Goal: Task Accomplishment & Management: Use online tool/utility

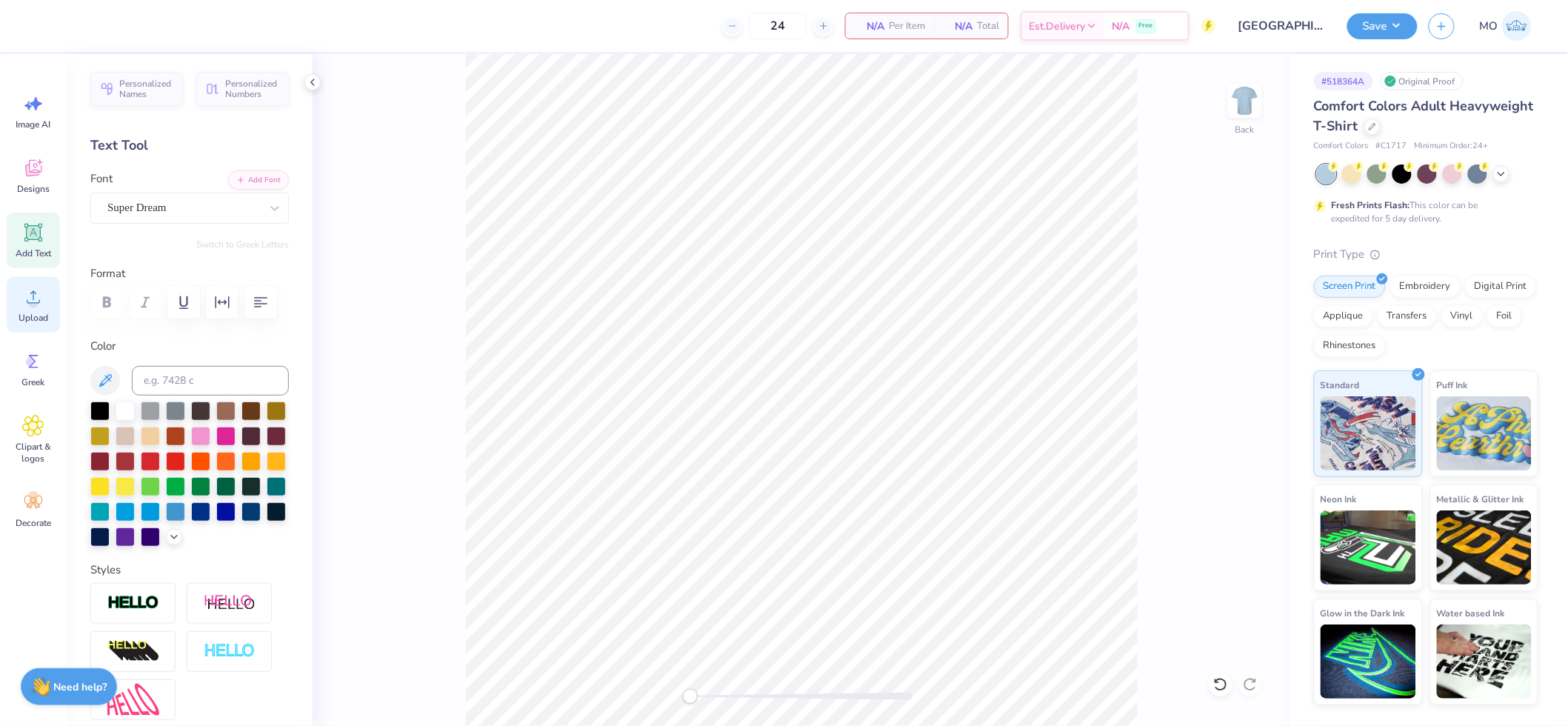
click at [38, 304] on circle at bounding box center [33, 303] width 10 height 10
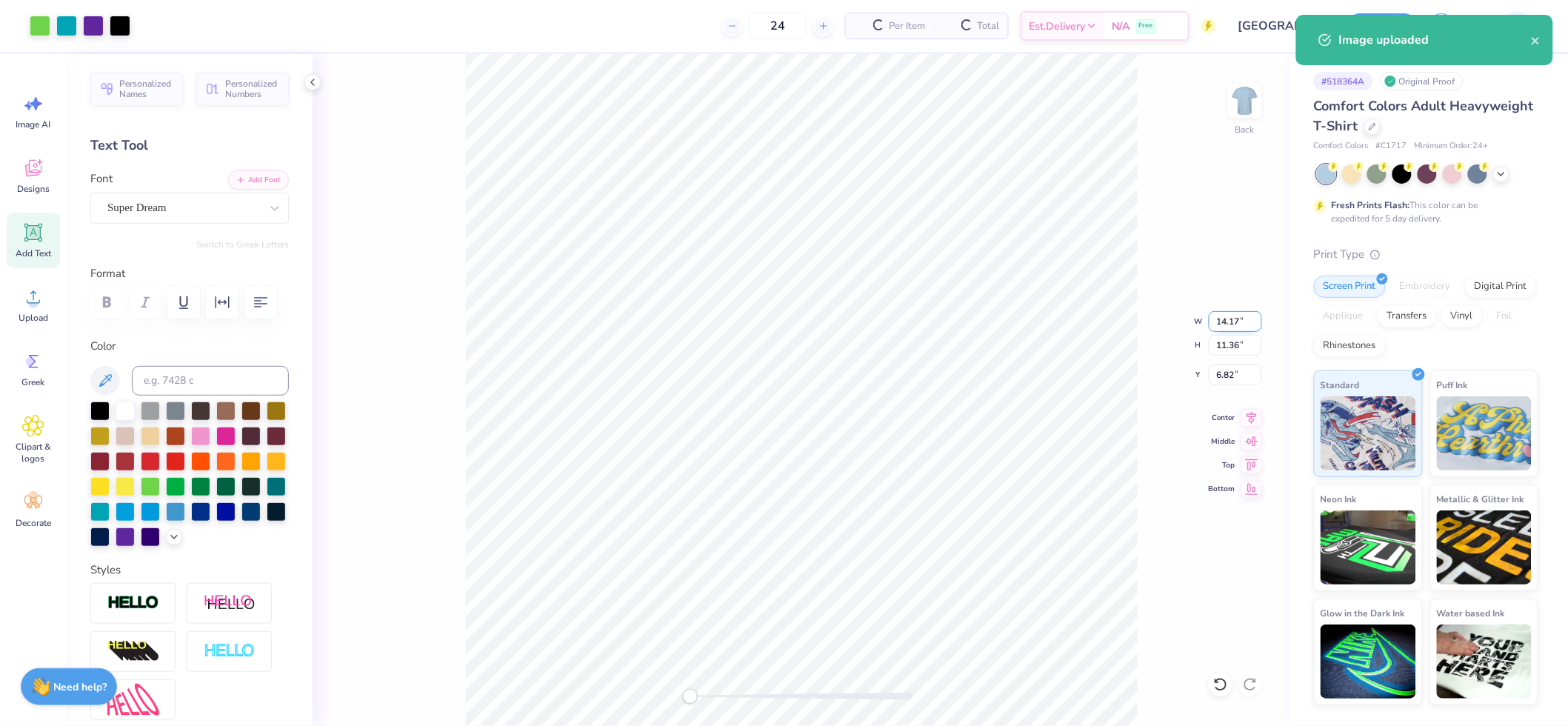
click at [1232, 318] on input "14.17" at bounding box center [1236, 322] width 53 height 21
type input "10.00"
type input "8.02"
type input "8.49"
click at [1253, 416] on icon at bounding box center [1252, 415] width 21 height 18
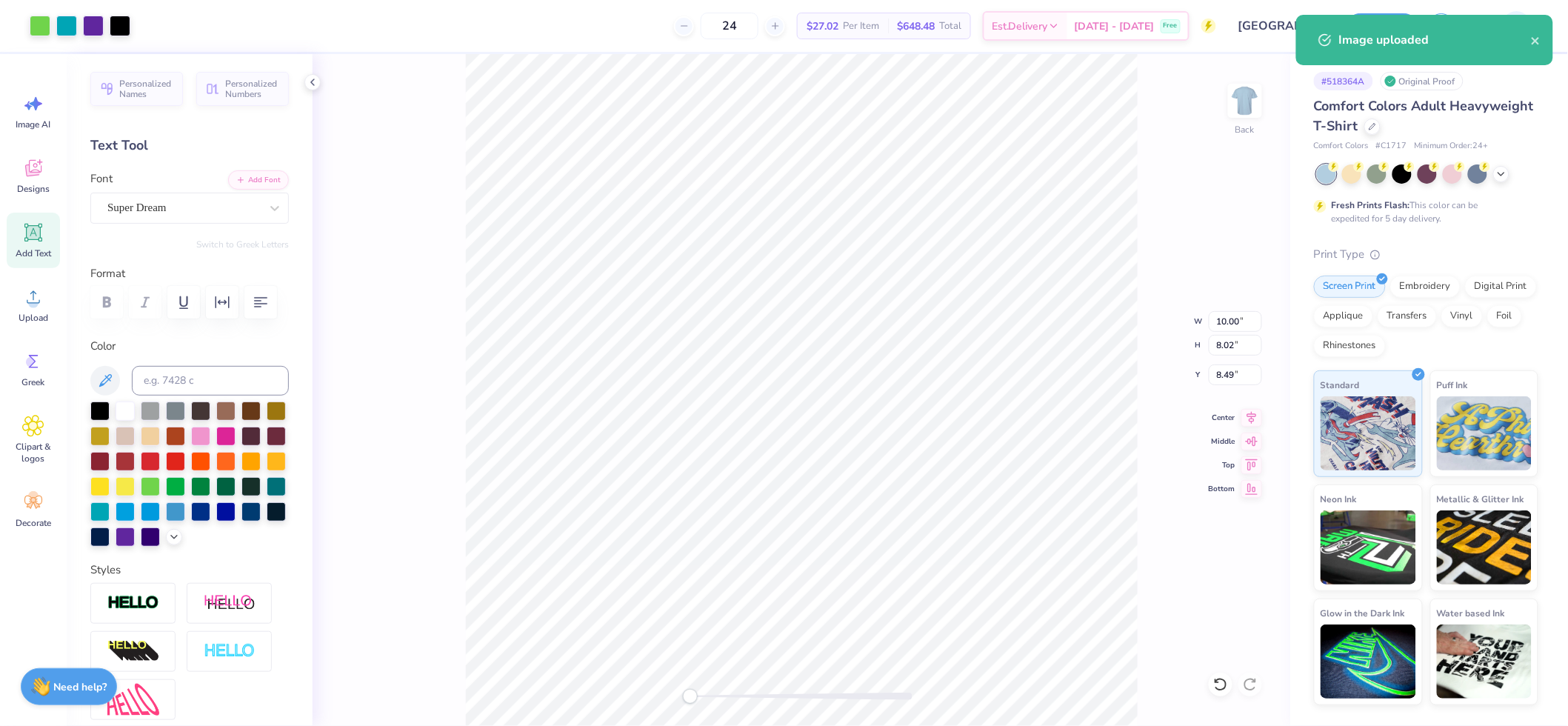
click at [1234, 363] on div "Back W 10.00 10.00 " H 8.02 8.02 " Y 8.49 8.49 " Center Middle Top Bottom" at bounding box center [801, 390] width 978 height 673
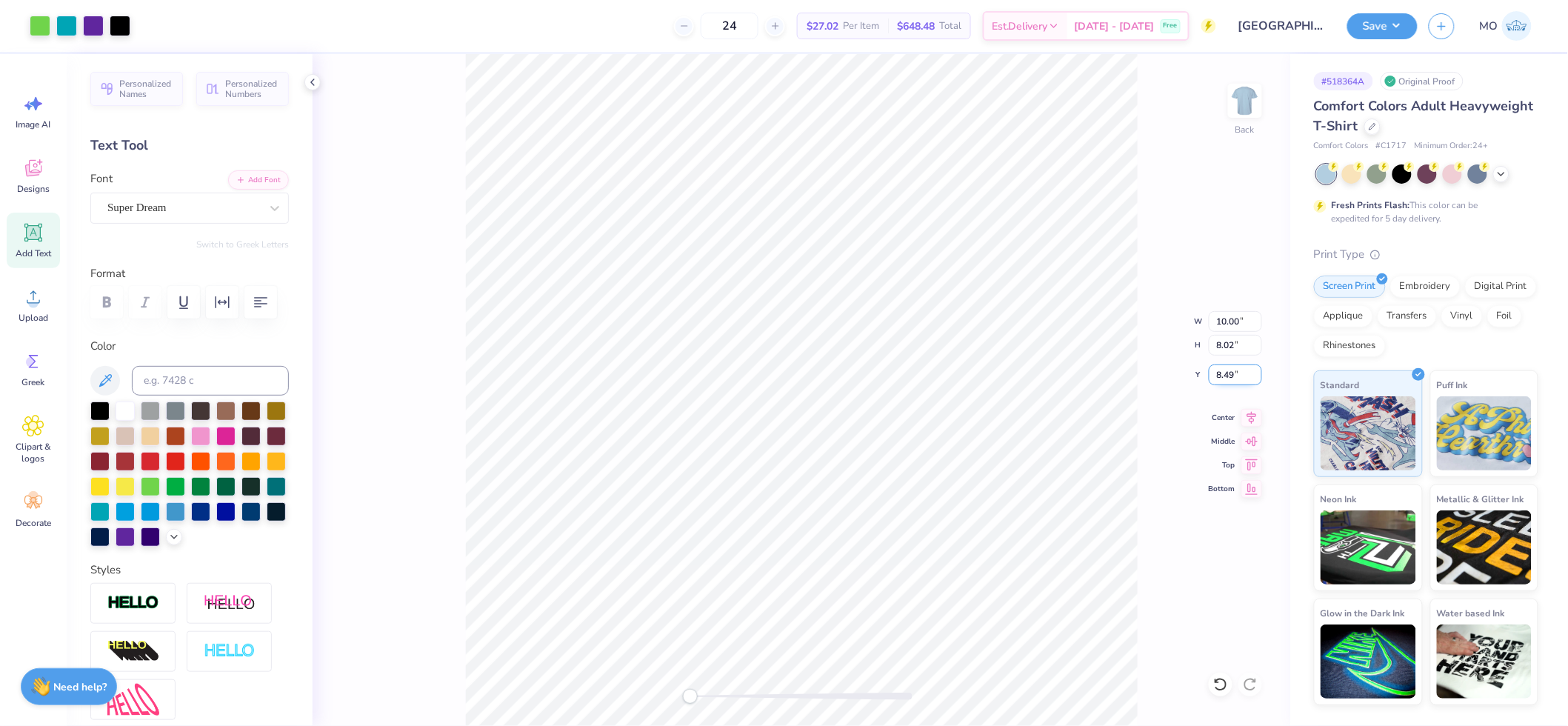
click at [1234, 374] on input "8.49" at bounding box center [1236, 374] width 53 height 21
type input "3"
drag, startPoint x: 1399, startPoint y: 23, endPoint x: 1404, endPoint y: 30, distance: 8.6
click at [1399, 23] on button "Save" at bounding box center [1383, 23] width 70 height 26
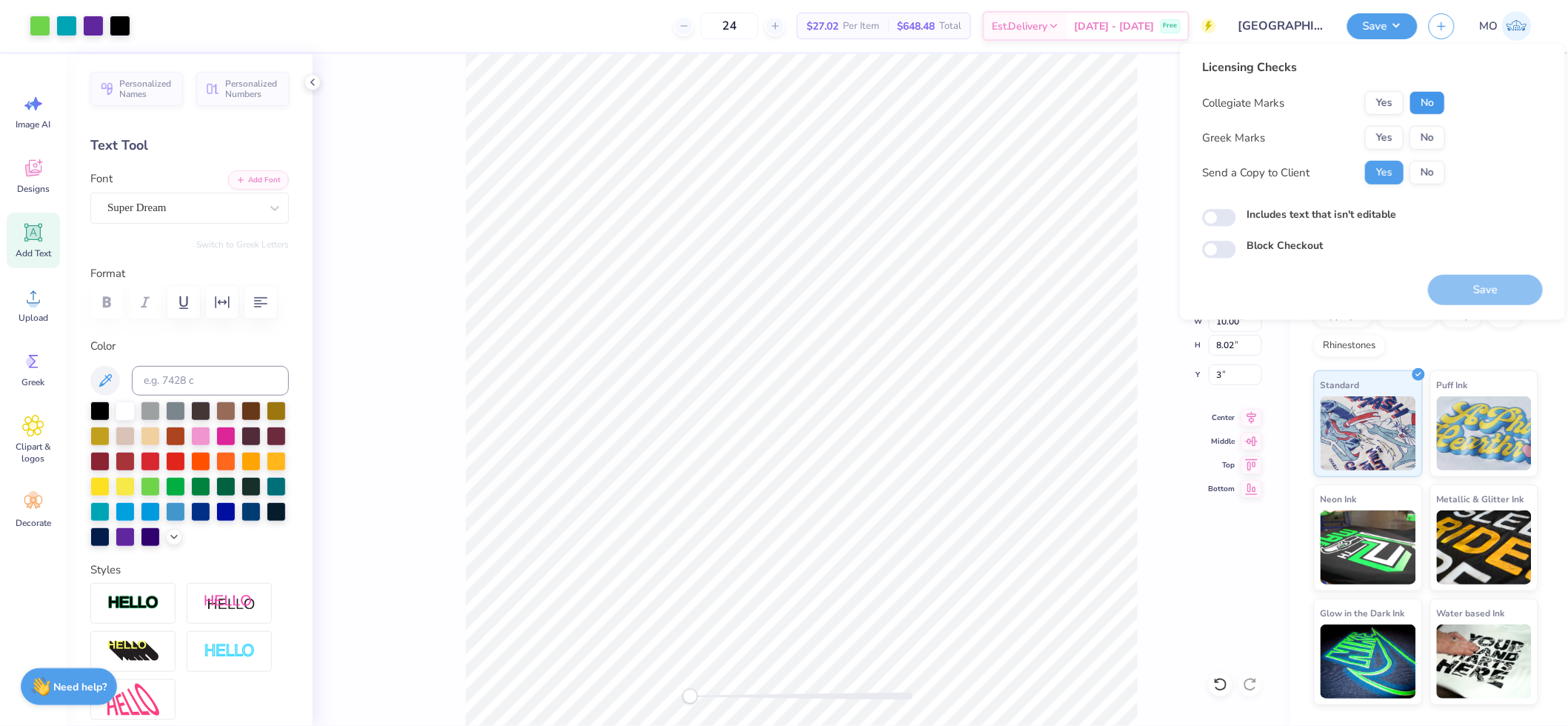
click at [1434, 99] on button "No" at bounding box center [1427, 103] width 36 height 23
click at [1388, 140] on button "Yes" at bounding box center [1384, 138] width 38 height 23
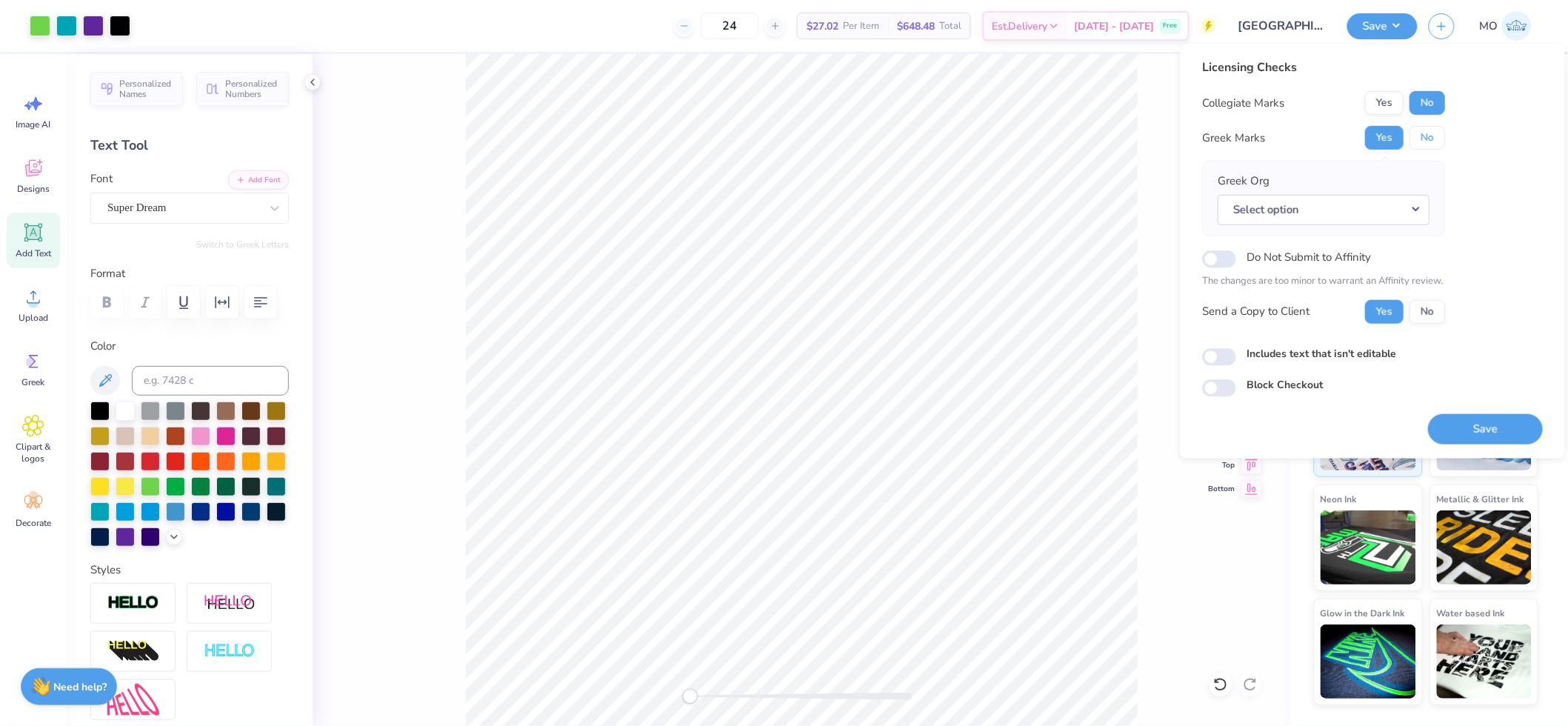
drag, startPoint x: 1429, startPoint y: 138, endPoint x: 1264, endPoint y: 12, distance: 207.6
click at [1430, 138] on button "No" at bounding box center [1427, 138] width 36 height 23
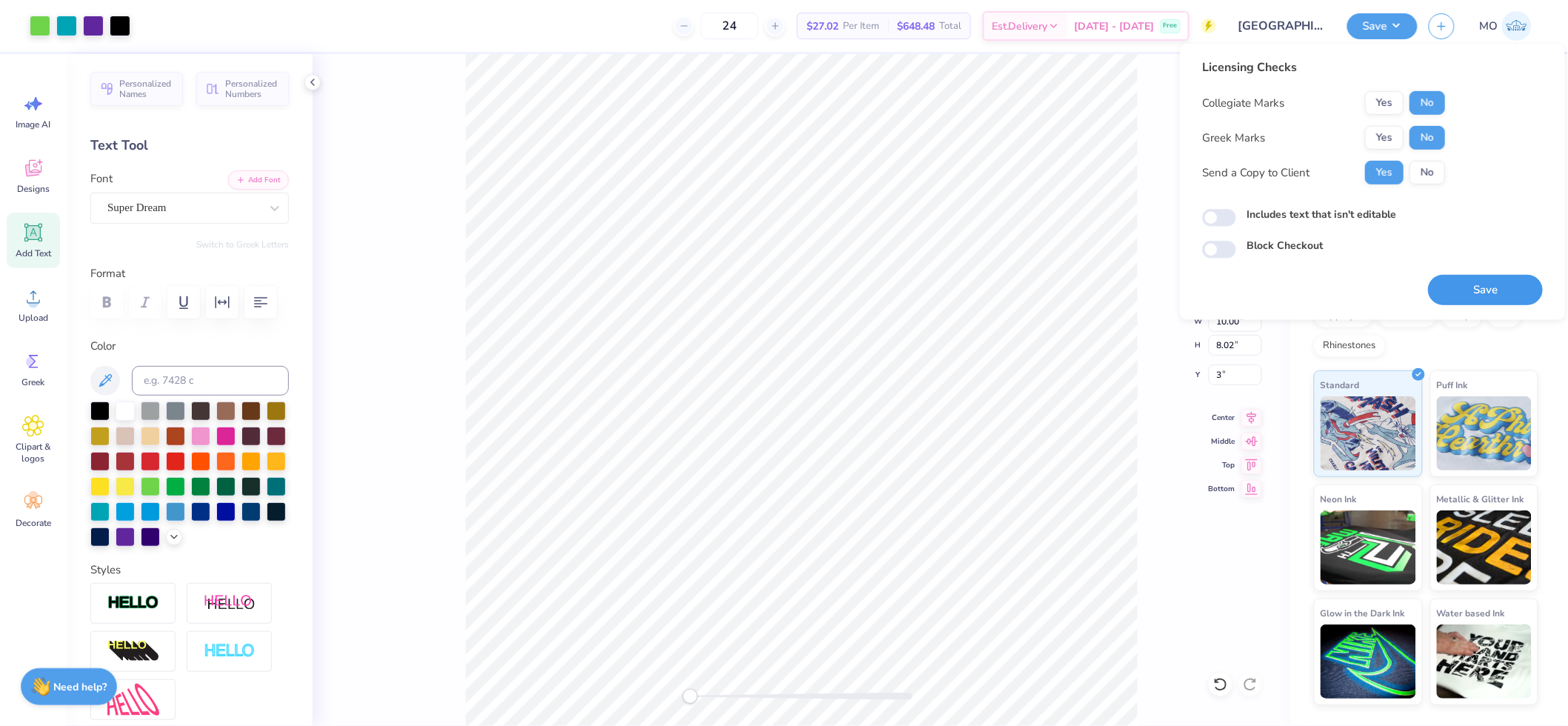
click at [1489, 291] on button "Save" at bounding box center [1485, 290] width 115 height 30
click at [1231, 220] on input "Includes text that isn't editable" at bounding box center [1219, 217] width 34 height 18
checkbox input "false"
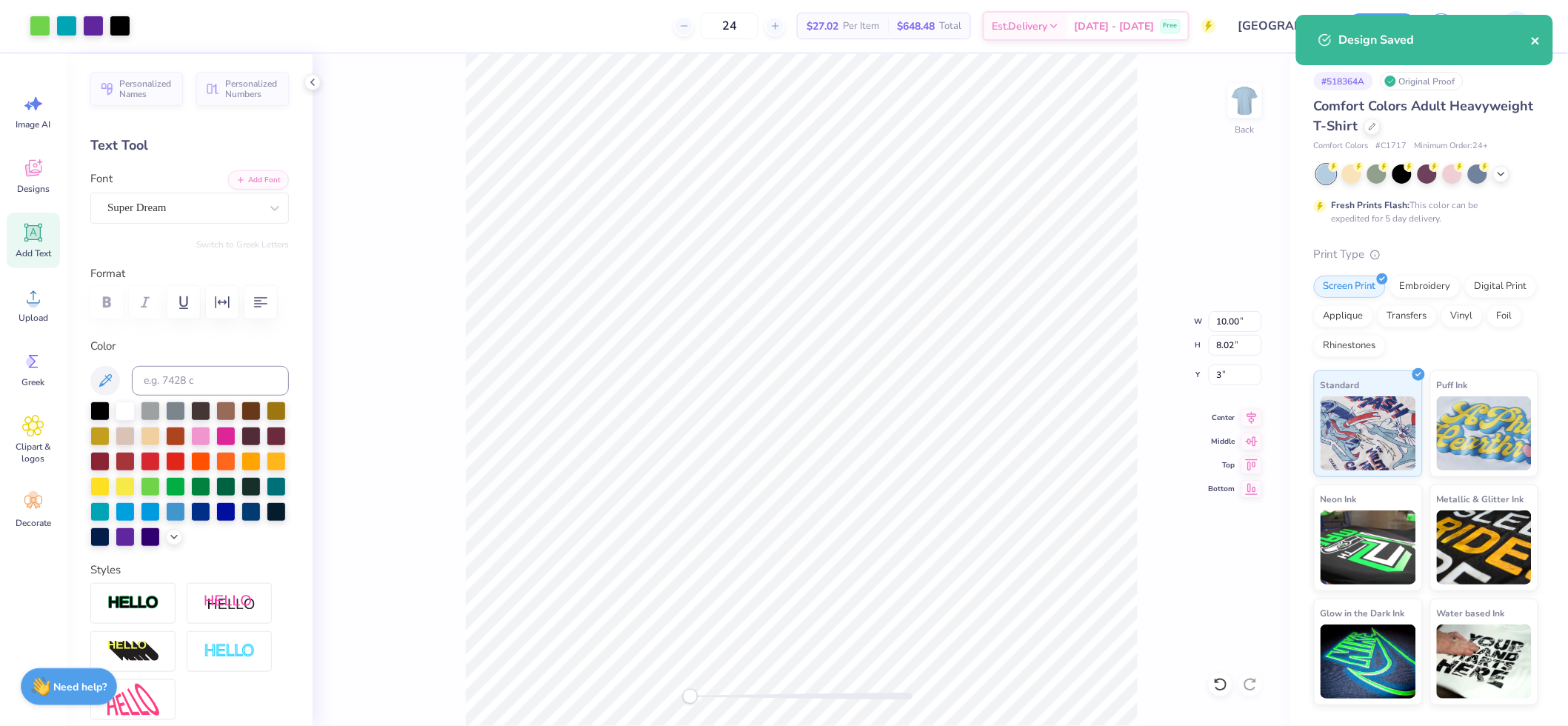
click at [1532, 40] on div "Design Saved" at bounding box center [1425, 40] width 257 height 50
click at [1540, 43] on icon "close" at bounding box center [1536, 41] width 10 height 12
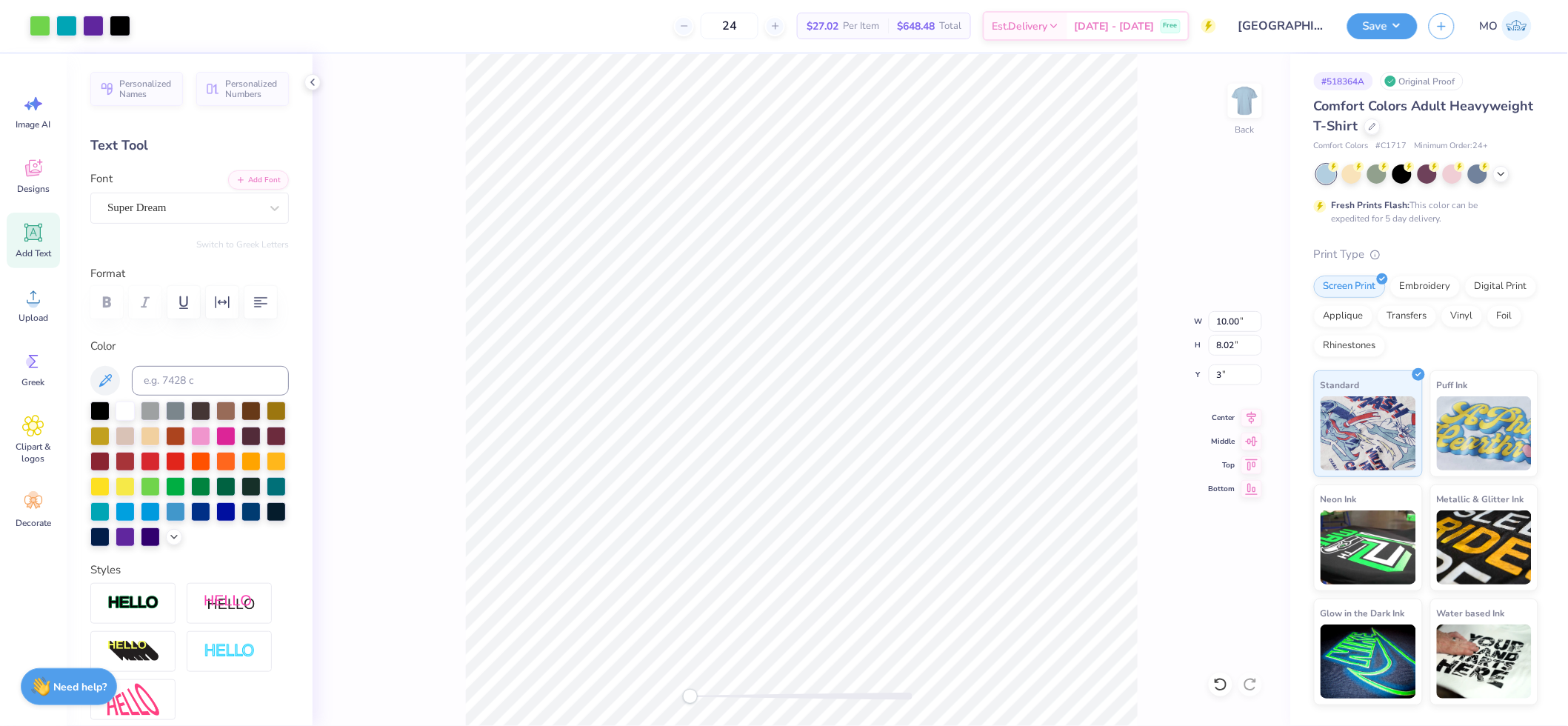
click at [1389, 26] on div "Design Saved" at bounding box center [1424, 45] width 263 height 68
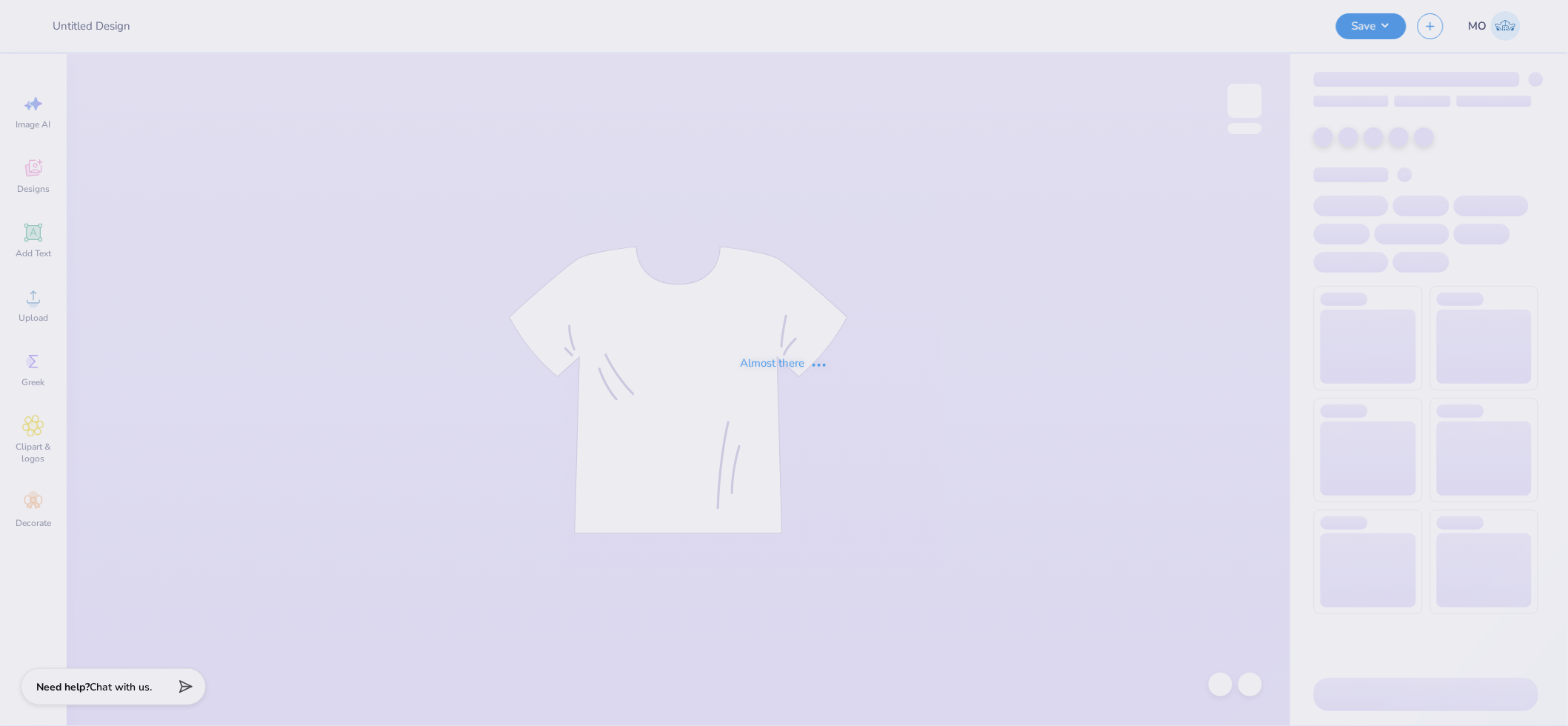
type input "Sig Ep Slam T's"
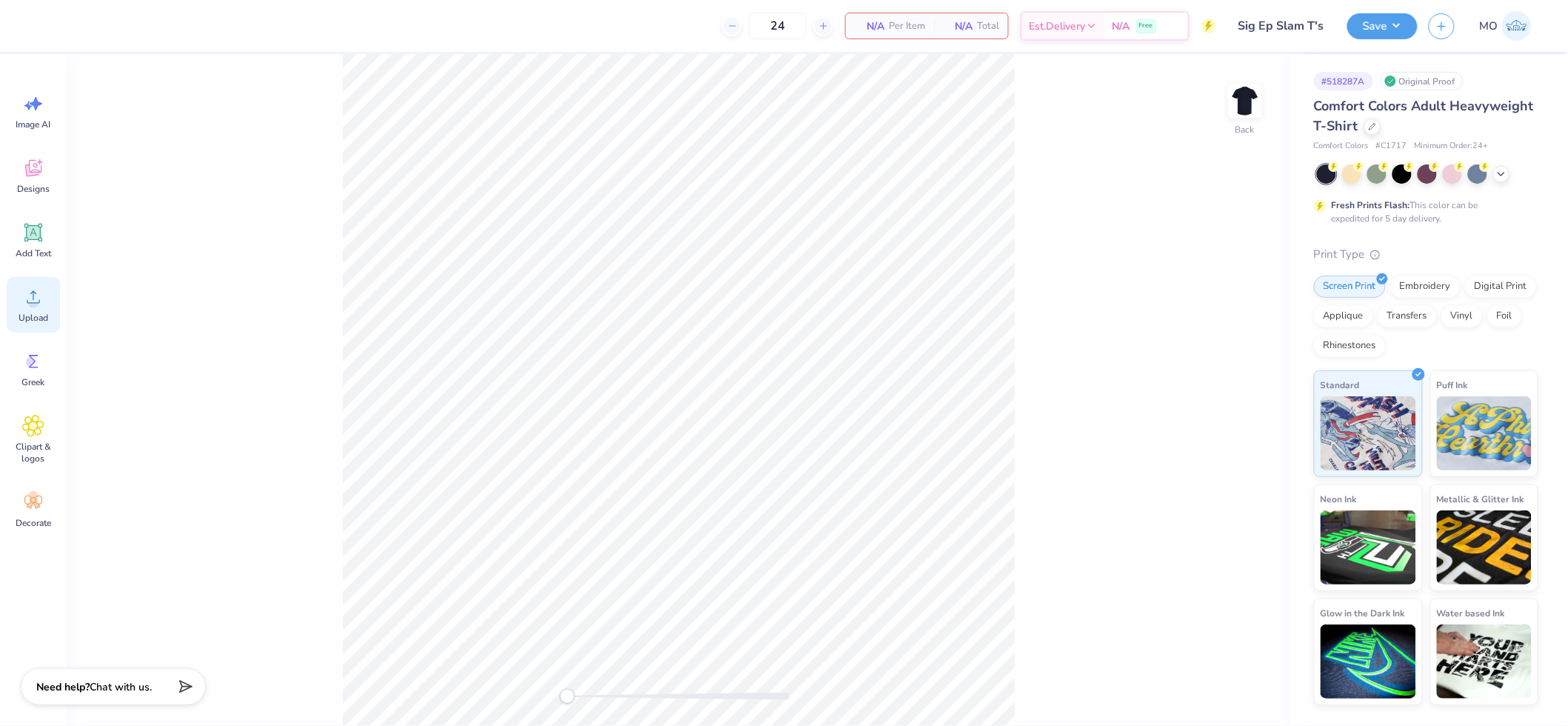
click at [25, 306] on icon at bounding box center [33, 297] width 23 height 23
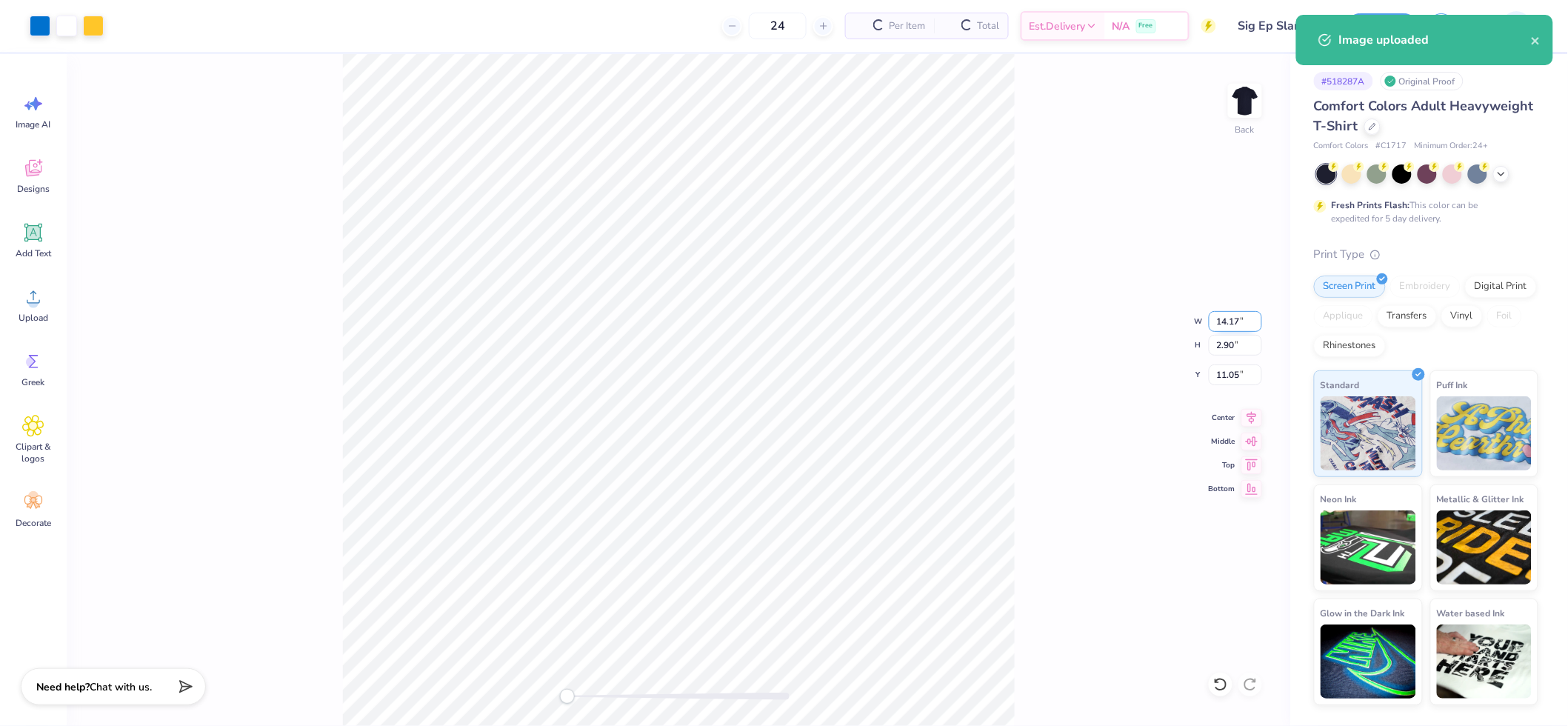
click at [1231, 323] on input "14.17" at bounding box center [1236, 322] width 53 height 21
type input "14.23"
type input "2.91"
type input "11.04"
click at [1230, 323] on input "14.23" at bounding box center [1236, 322] width 53 height 21
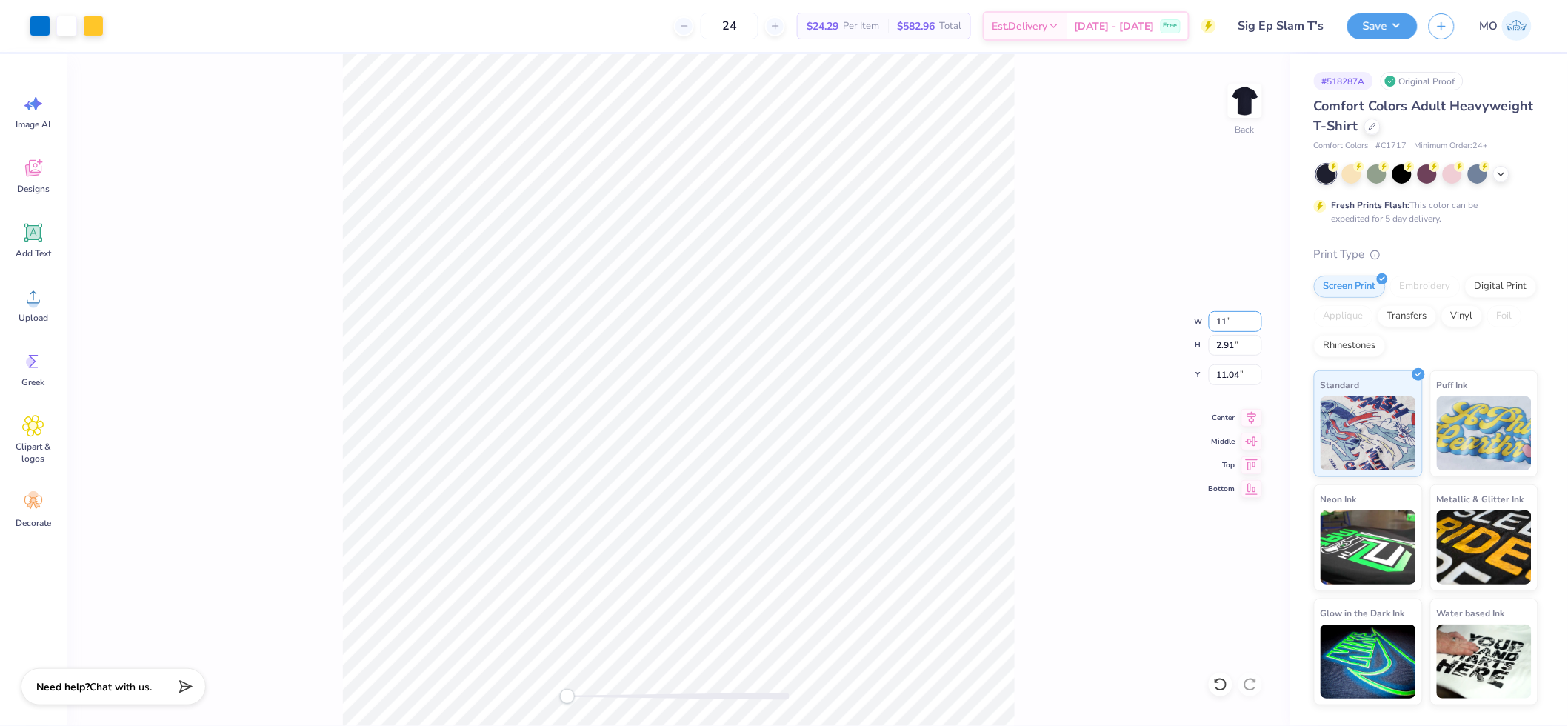
type input "11.00"
type input "2.25"
click at [1256, 418] on icon at bounding box center [1252, 415] width 21 height 18
click at [1234, 377] on input "11.37" at bounding box center [1236, 374] width 53 height 21
type input "3"
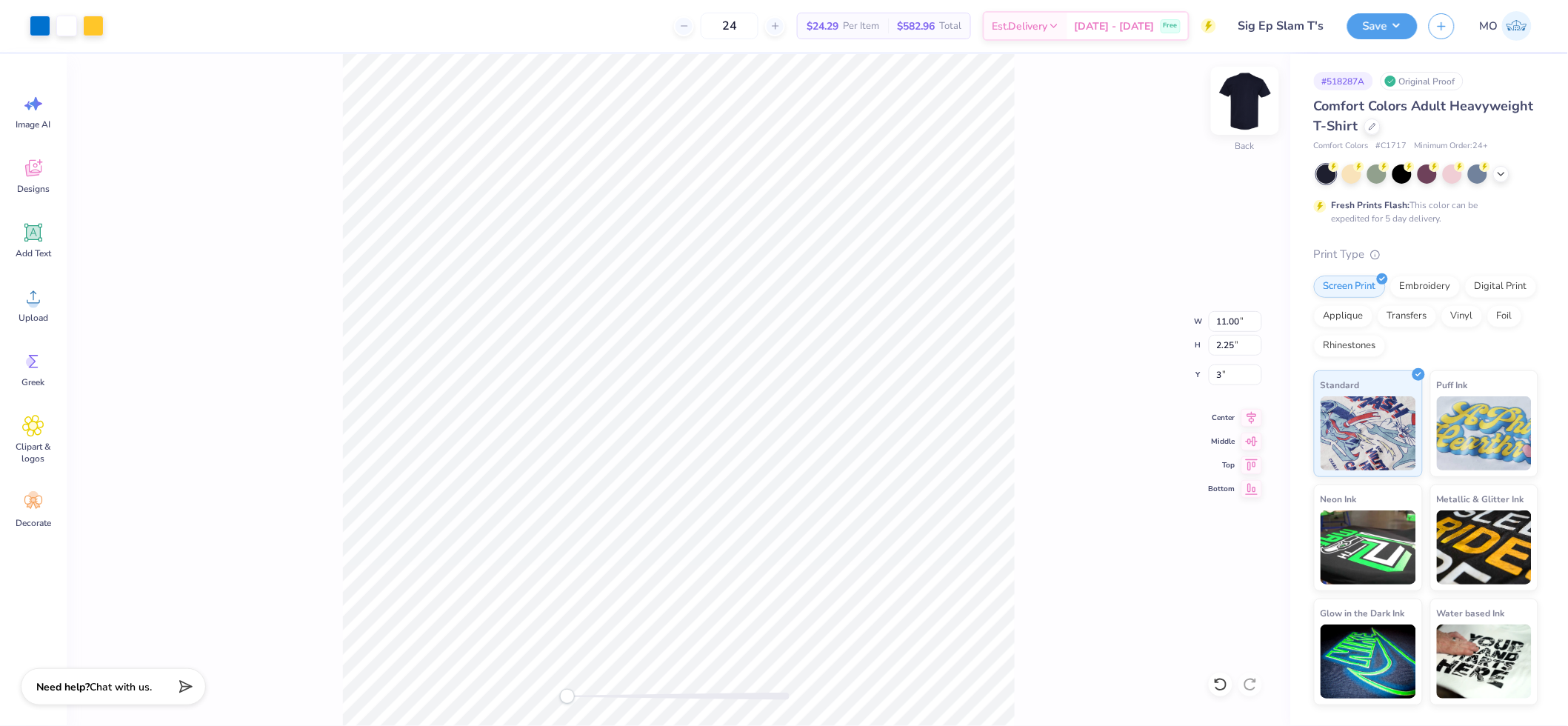
click at [1257, 109] on img at bounding box center [1245, 100] width 59 height 59
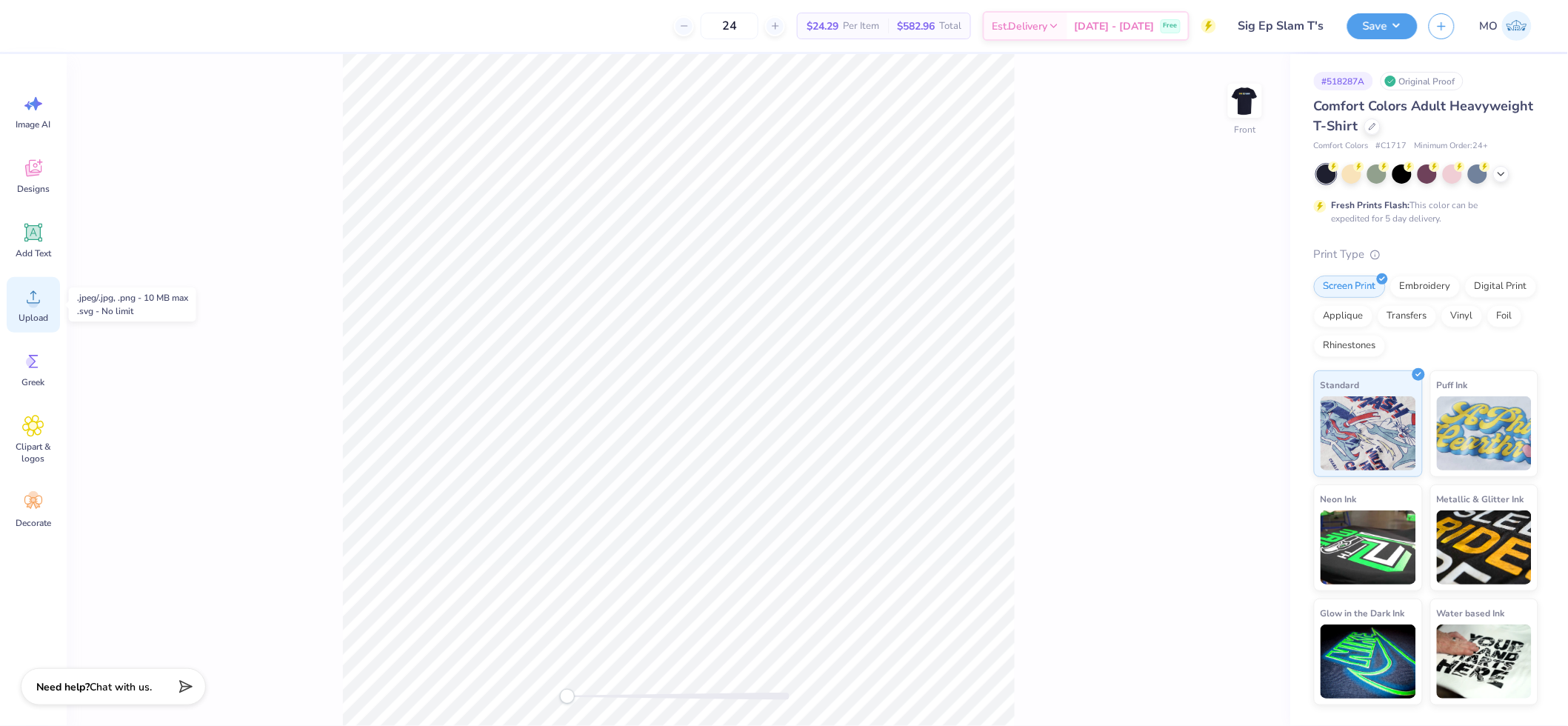
click at [38, 306] on icon at bounding box center [33, 297] width 23 height 23
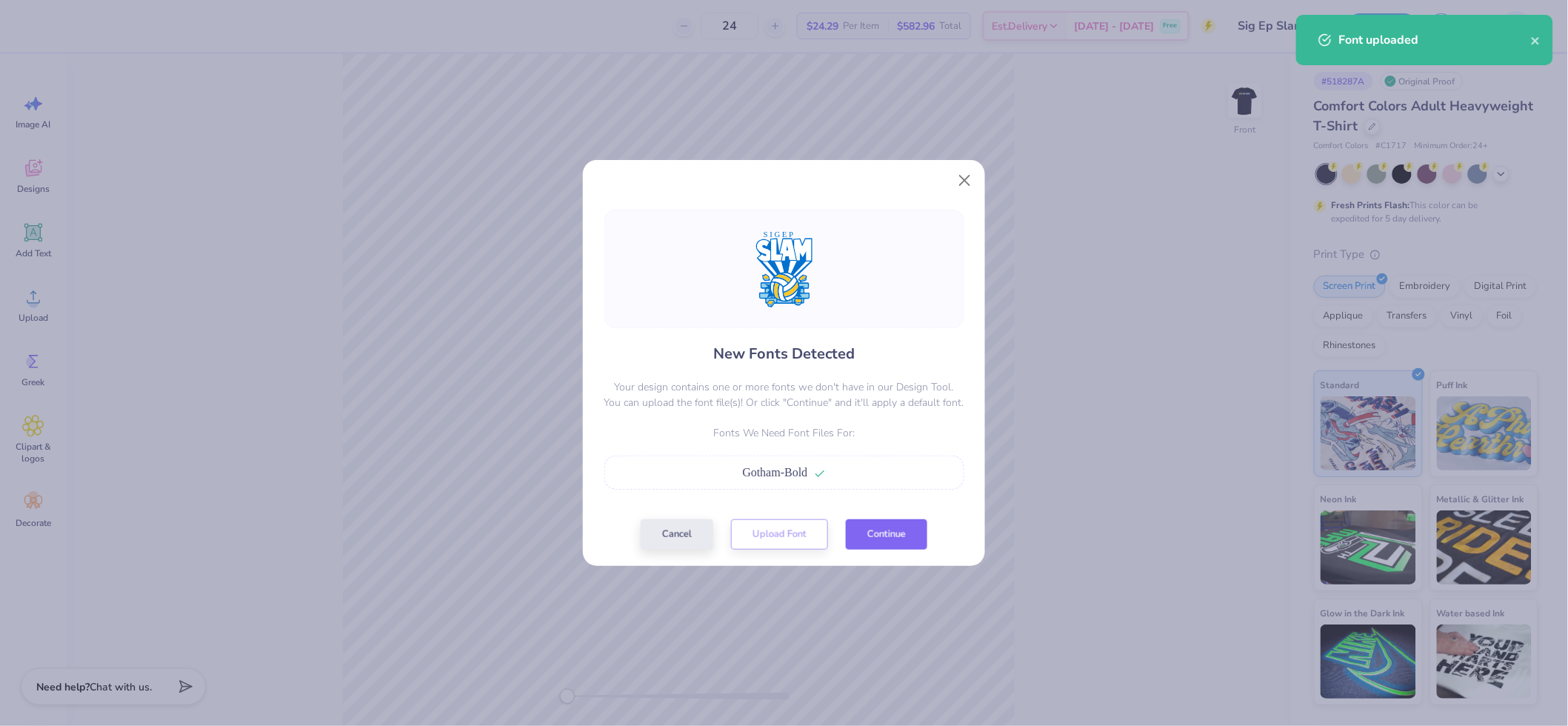
click at [883, 536] on button "Continue" at bounding box center [887, 535] width 82 height 30
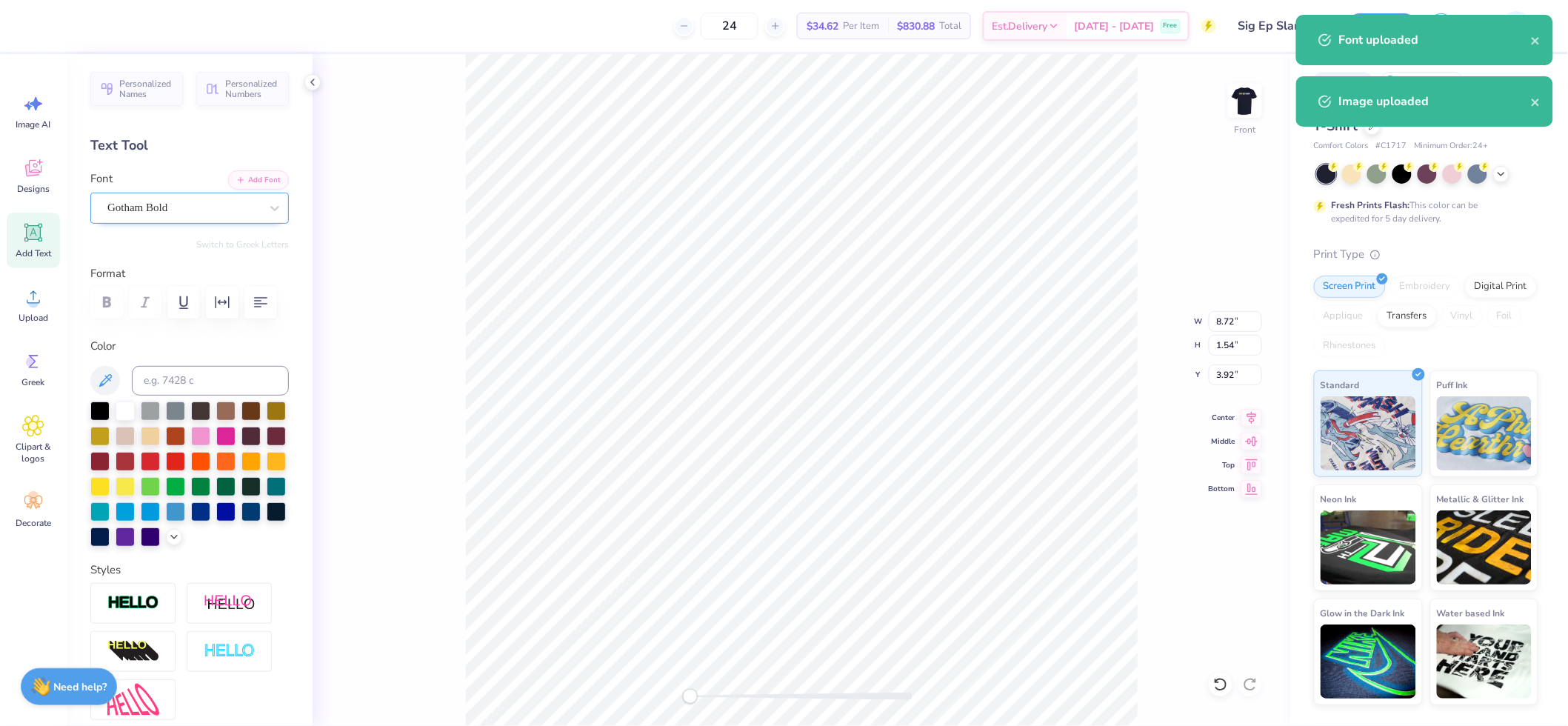
click at [182, 211] on div "Gotham Bold" at bounding box center [184, 208] width 155 height 23
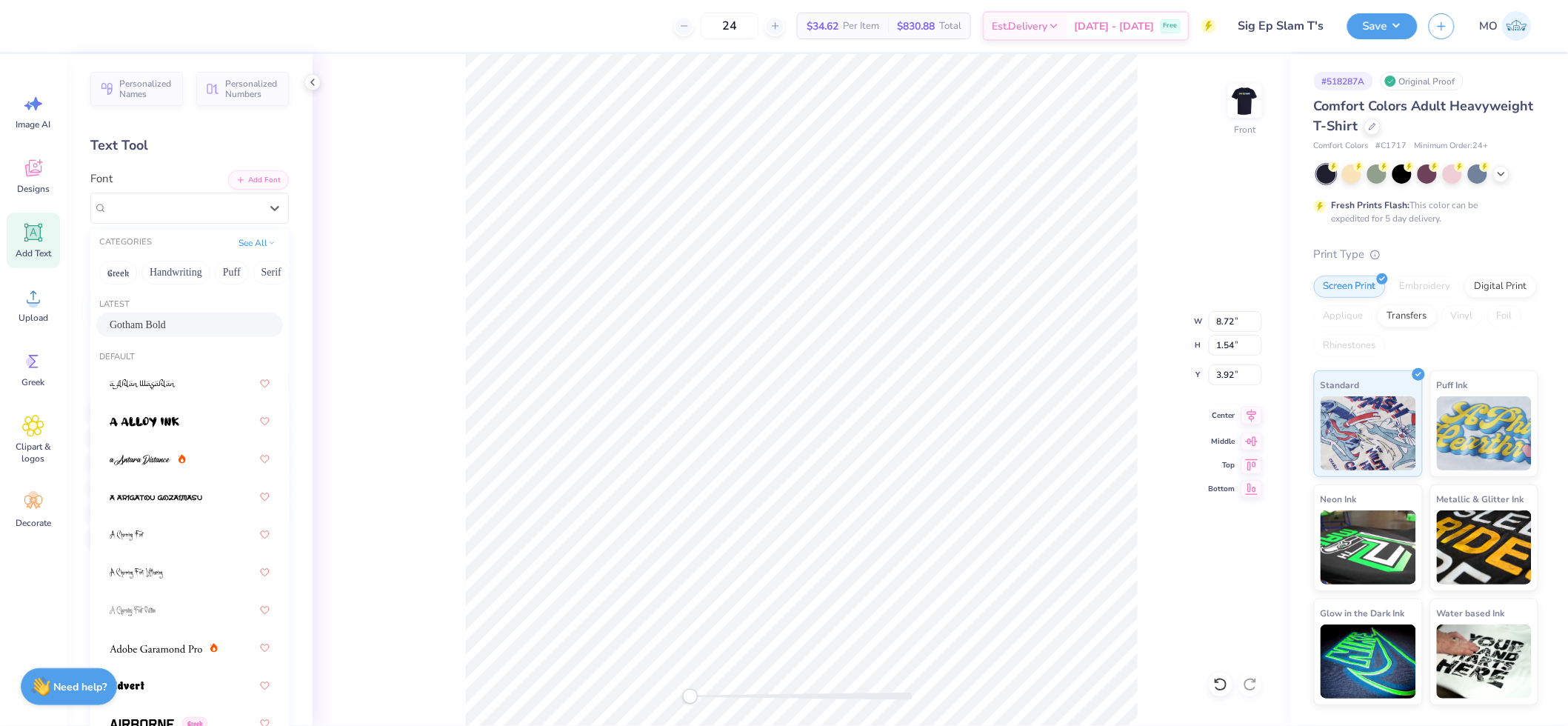
click at [1252, 414] on icon at bounding box center [1252, 415] width 21 height 18
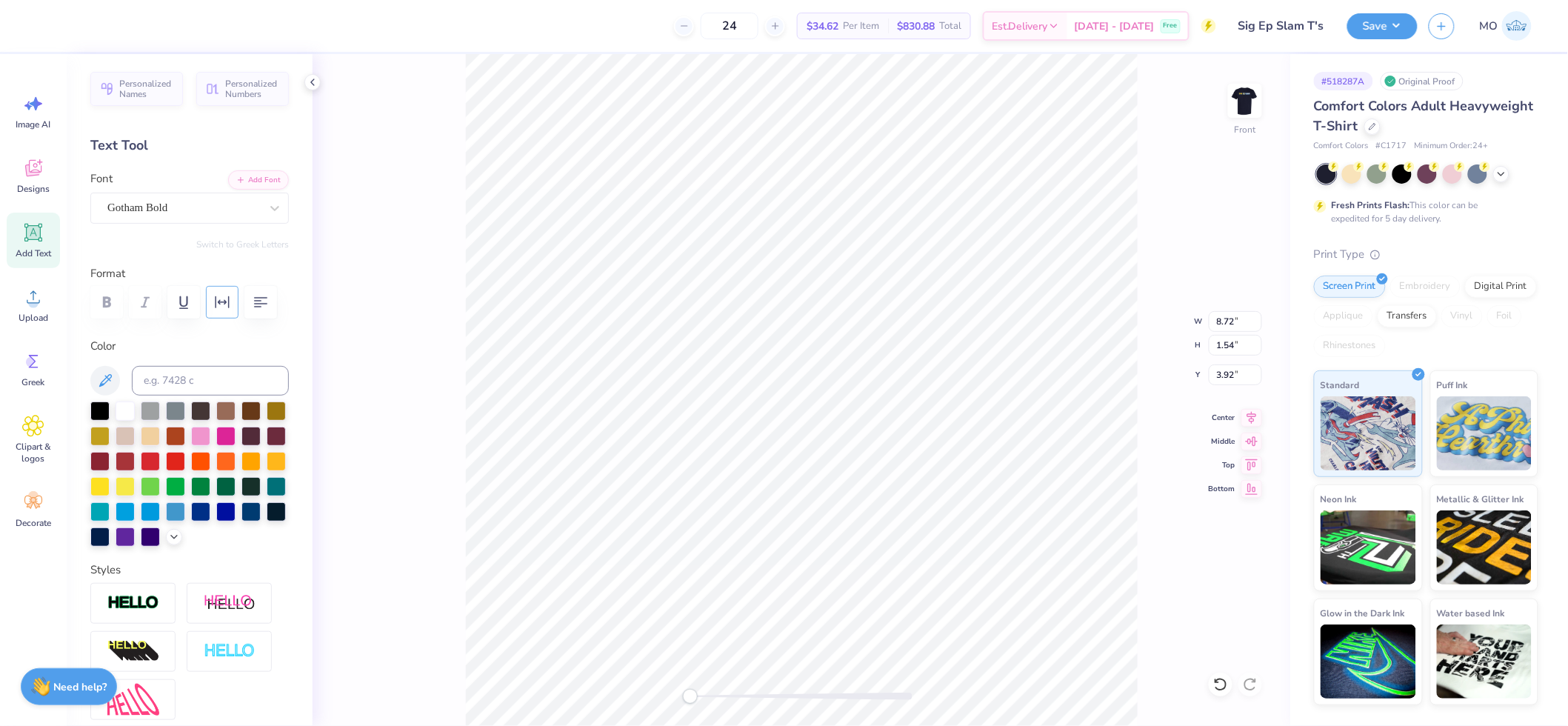
click at [215, 301] on icon "button" at bounding box center [222, 302] width 14 height 12
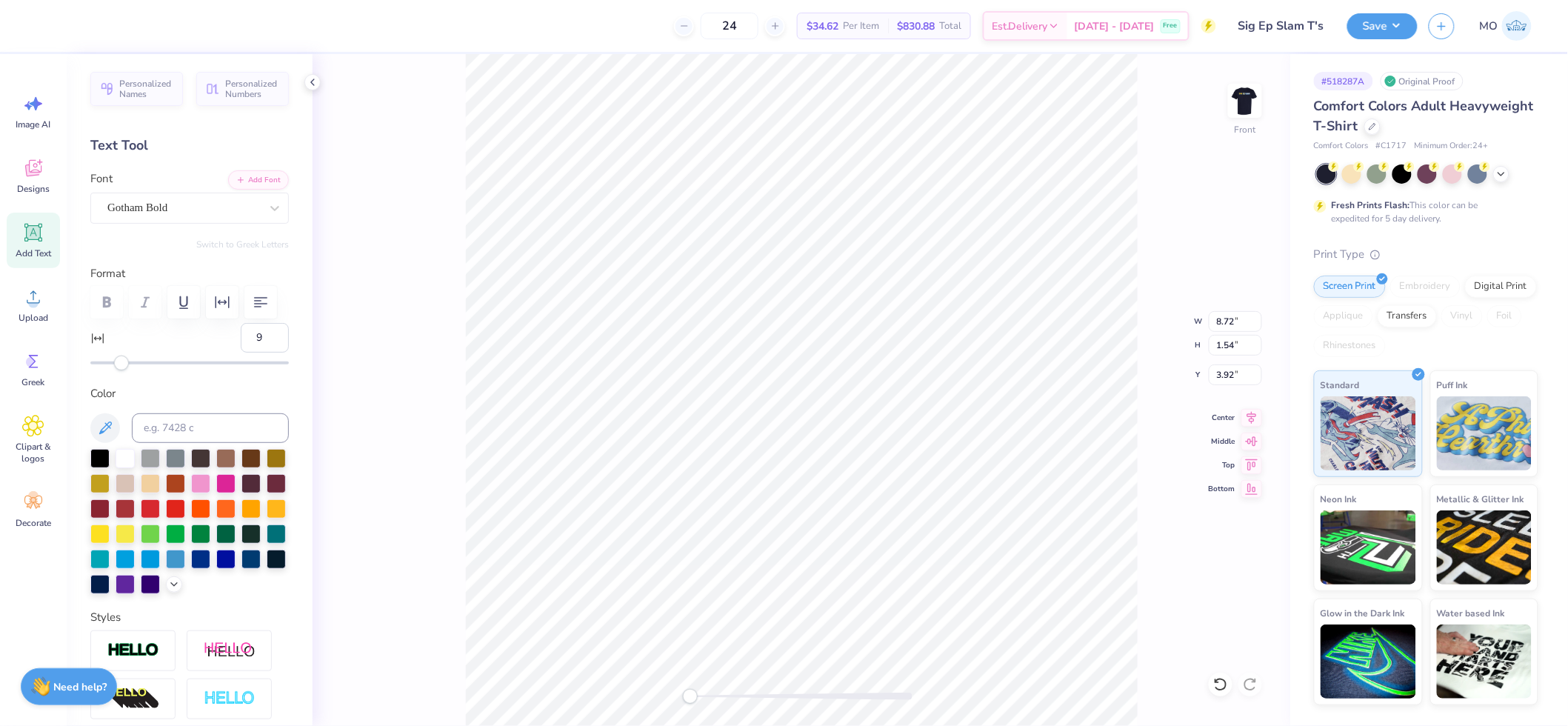
type input "10"
drag, startPoint x: 121, startPoint y: 397, endPoint x: 136, endPoint y: 400, distance: 15.3
click at [136, 371] on div "Accessibility label" at bounding box center [137, 363] width 15 height 15
type input "27"
drag, startPoint x: 134, startPoint y: 402, endPoint x: 164, endPoint y: 404, distance: 30.1
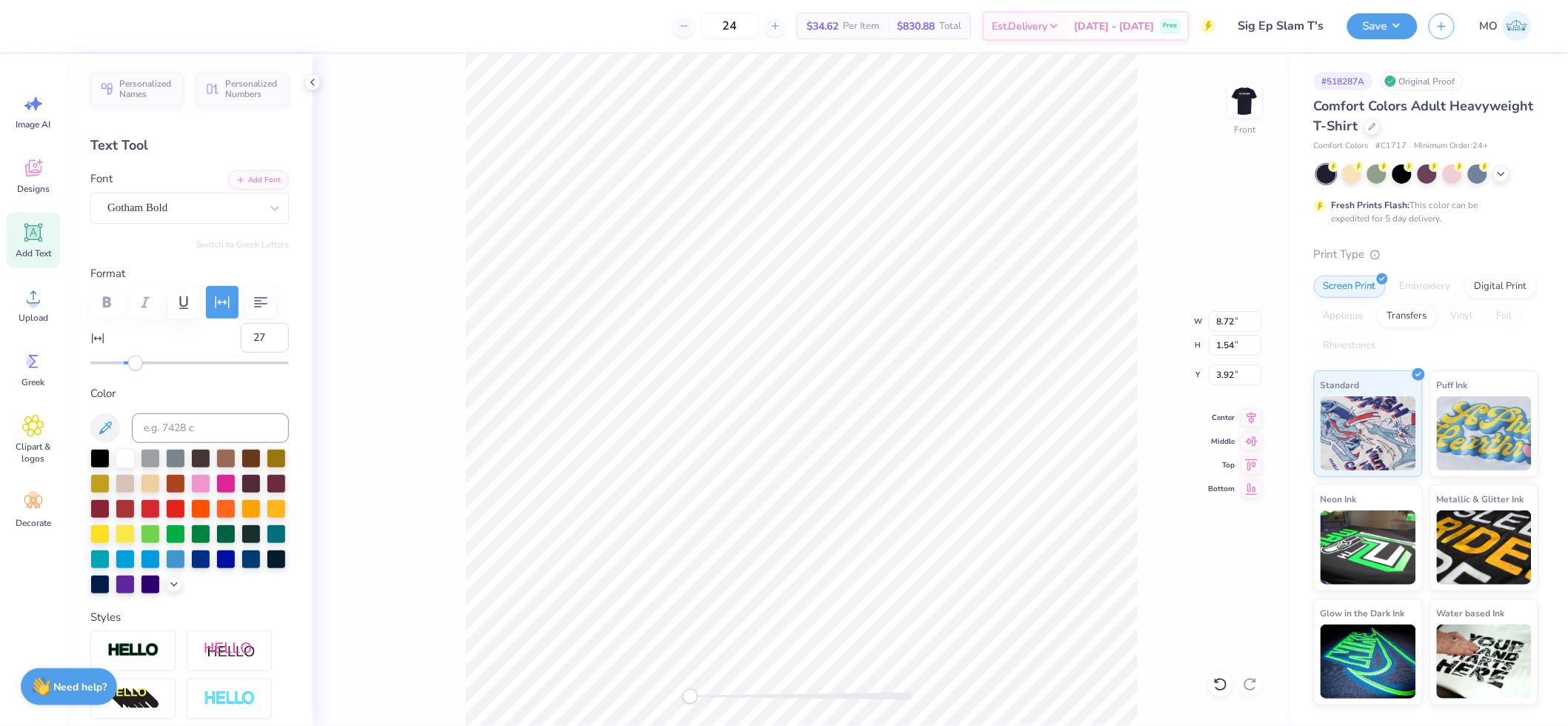
click at [143, 371] on div "Accessibility label" at bounding box center [135, 363] width 15 height 15
type input "24"
click at [159, 371] on div "Accessibility label" at bounding box center [159, 363] width 15 height 15
click at [1252, 421] on icon at bounding box center [1252, 418] width 21 height 18
click at [1251, 417] on icon at bounding box center [1252, 415] width 21 height 18
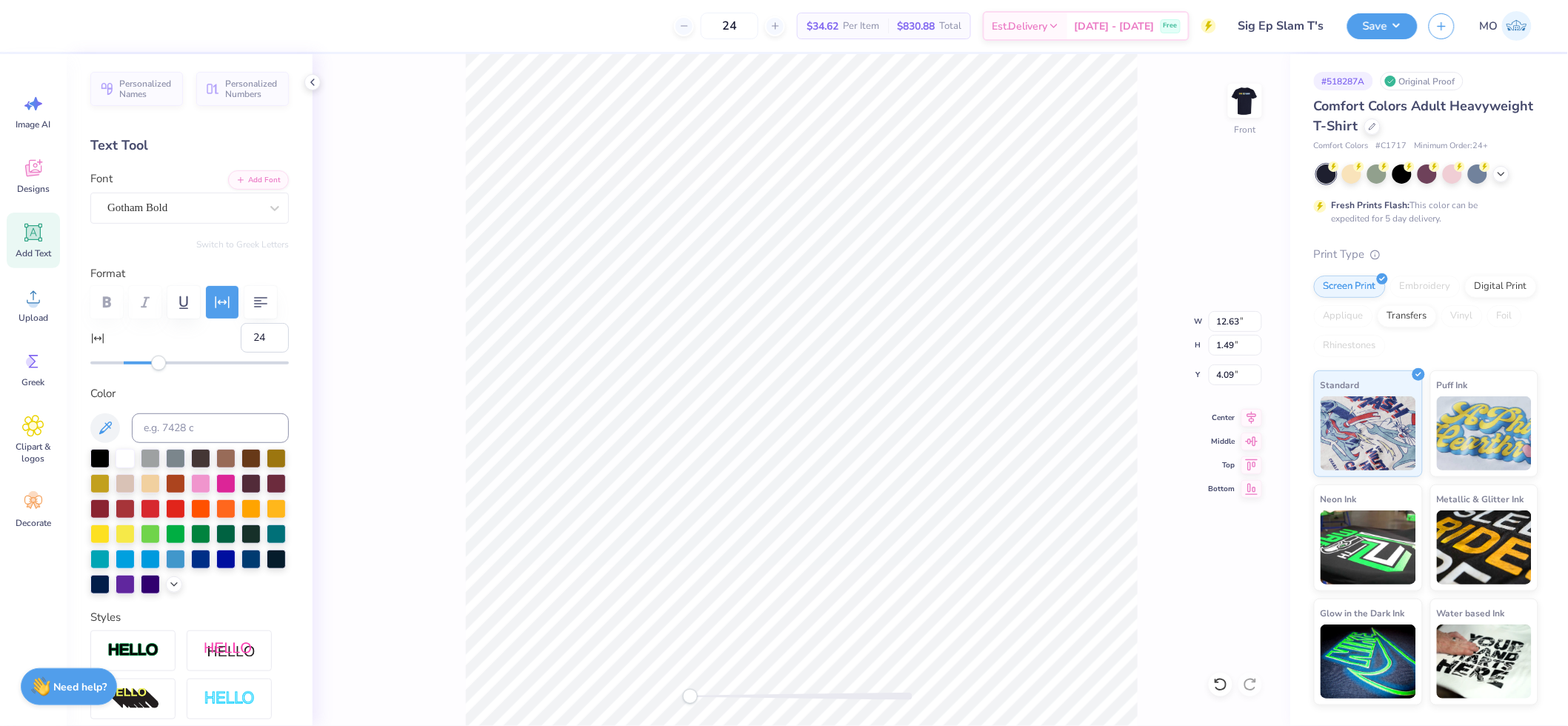
click at [756, 283] on div "Front W 12.63 12.63 " H 1.49 1.49 " Y 4.09 4.09 " Center Middle Top Bottom" at bounding box center [801, 390] width 978 height 673
click at [1249, 413] on icon at bounding box center [1252, 415] width 21 height 18
click at [1247, 413] on icon at bounding box center [1252, 415] width 21 height 18
click at [1237, 343] on input "19.50" at bounding box center [1236, 345] width 53 height 21
type input "1"
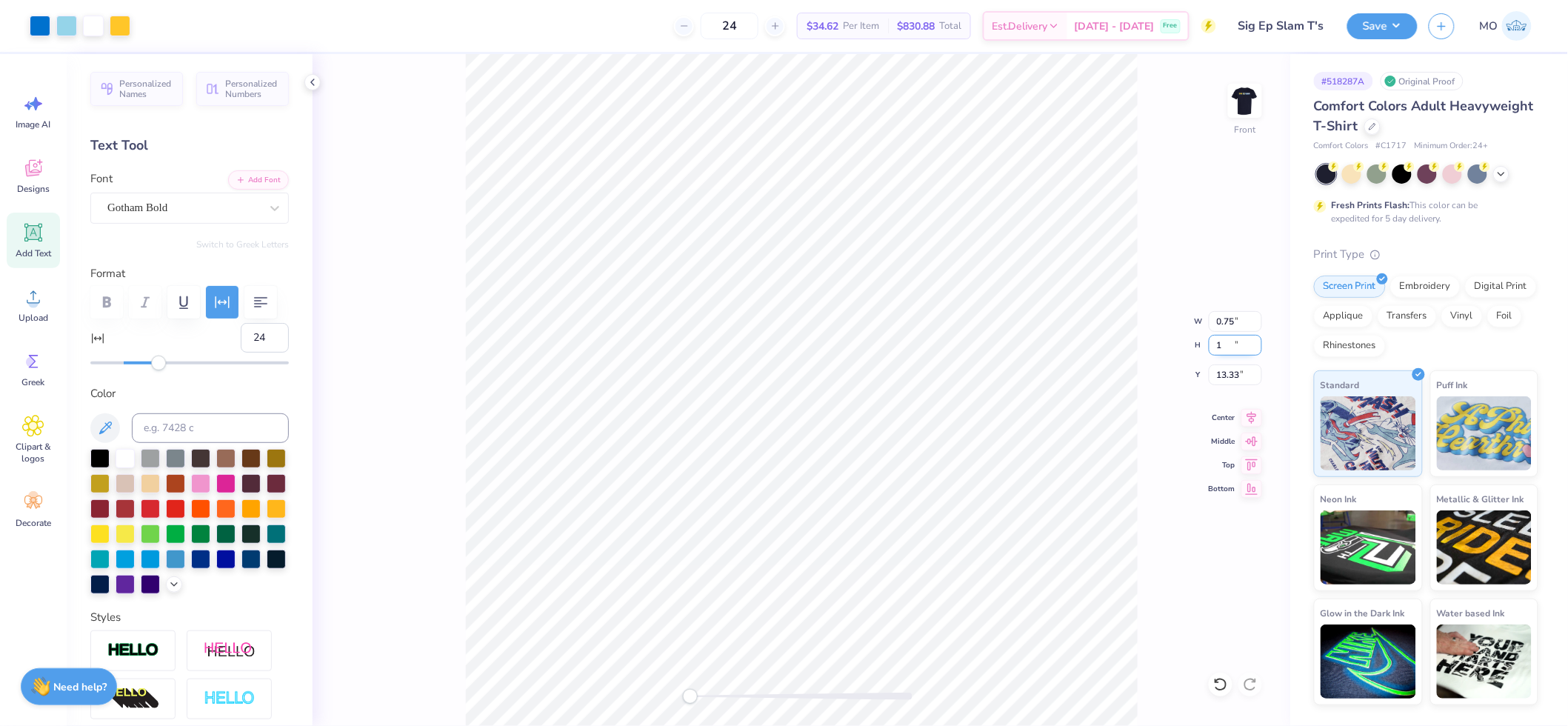
type input "0.75"
type input "1.00"
type input "13.33"
drag, startPoint x: 1230, startPoint y: 338, endPoint x: 1239, endPoint y: 345, distance: 11.4
click at [1230, 338] on input "1.00" at bounding box center [1236, 345] width 53 height 21
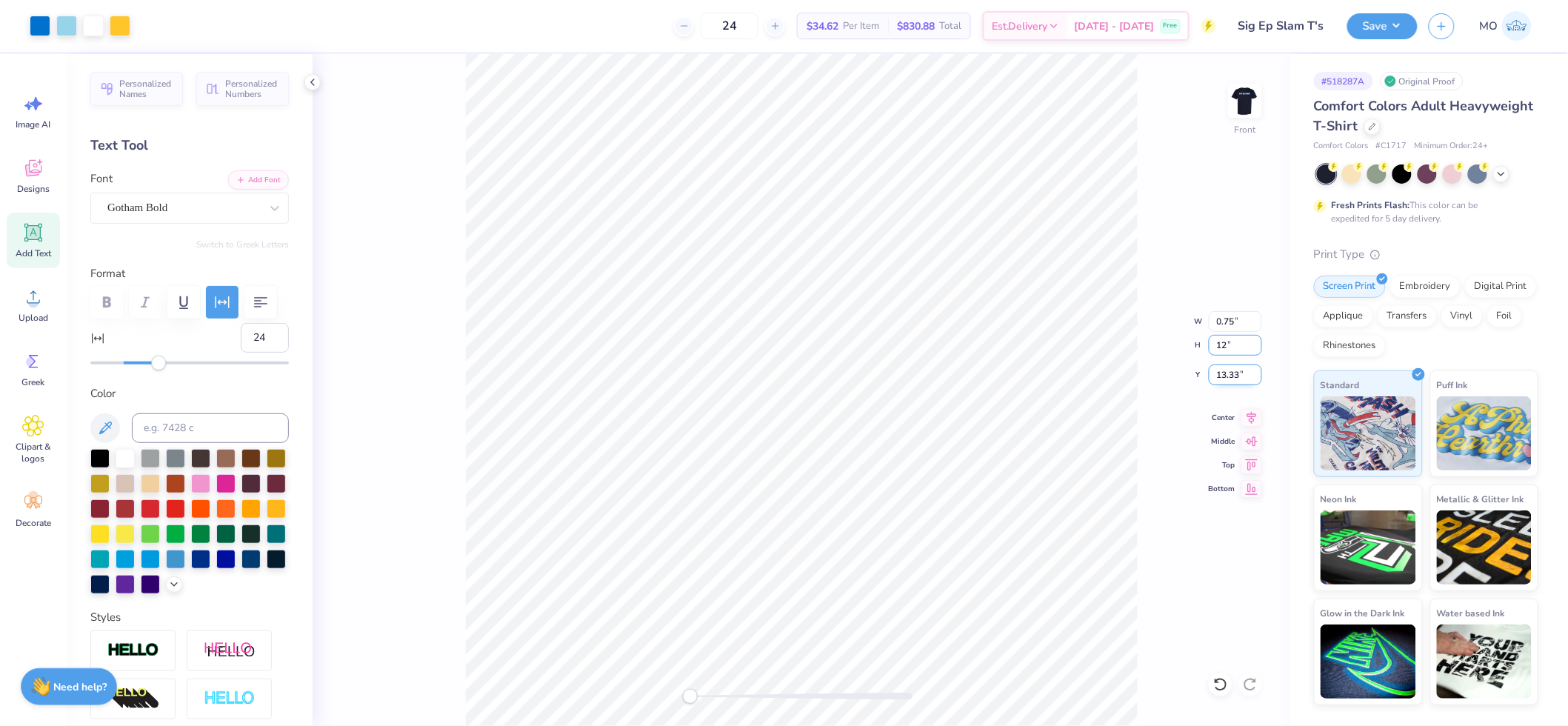
type input "12"
type input "8.95"
type input "12.00"
type input "7.83"
click at [1237, 343] on input "12.00" at bounding box center [1236, 345] width 53 height 21
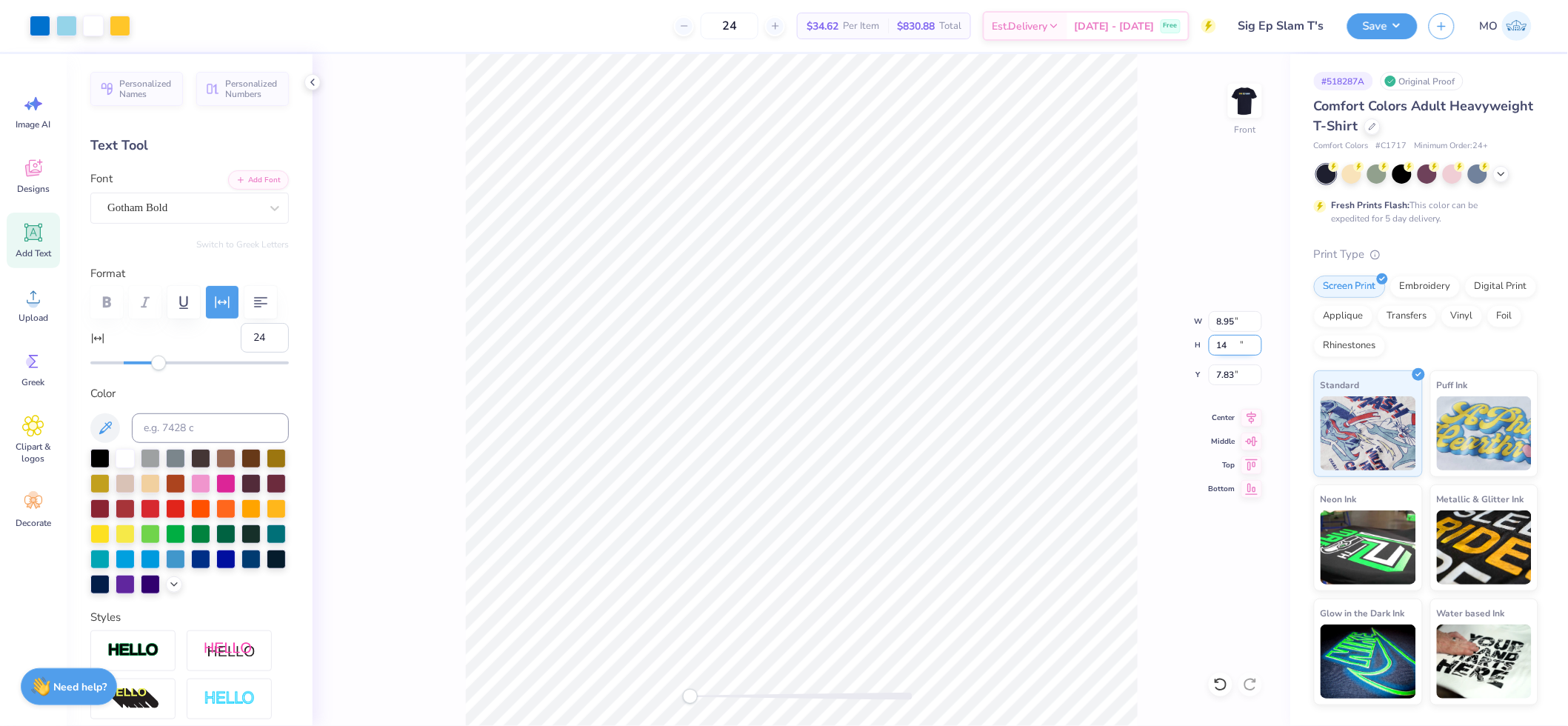
type input "14"
type input "10.44"
type input "14.00"
type input "6.83"
click at [1256, 409] on icon at bounding box center [1252, 415] width 21 height 18
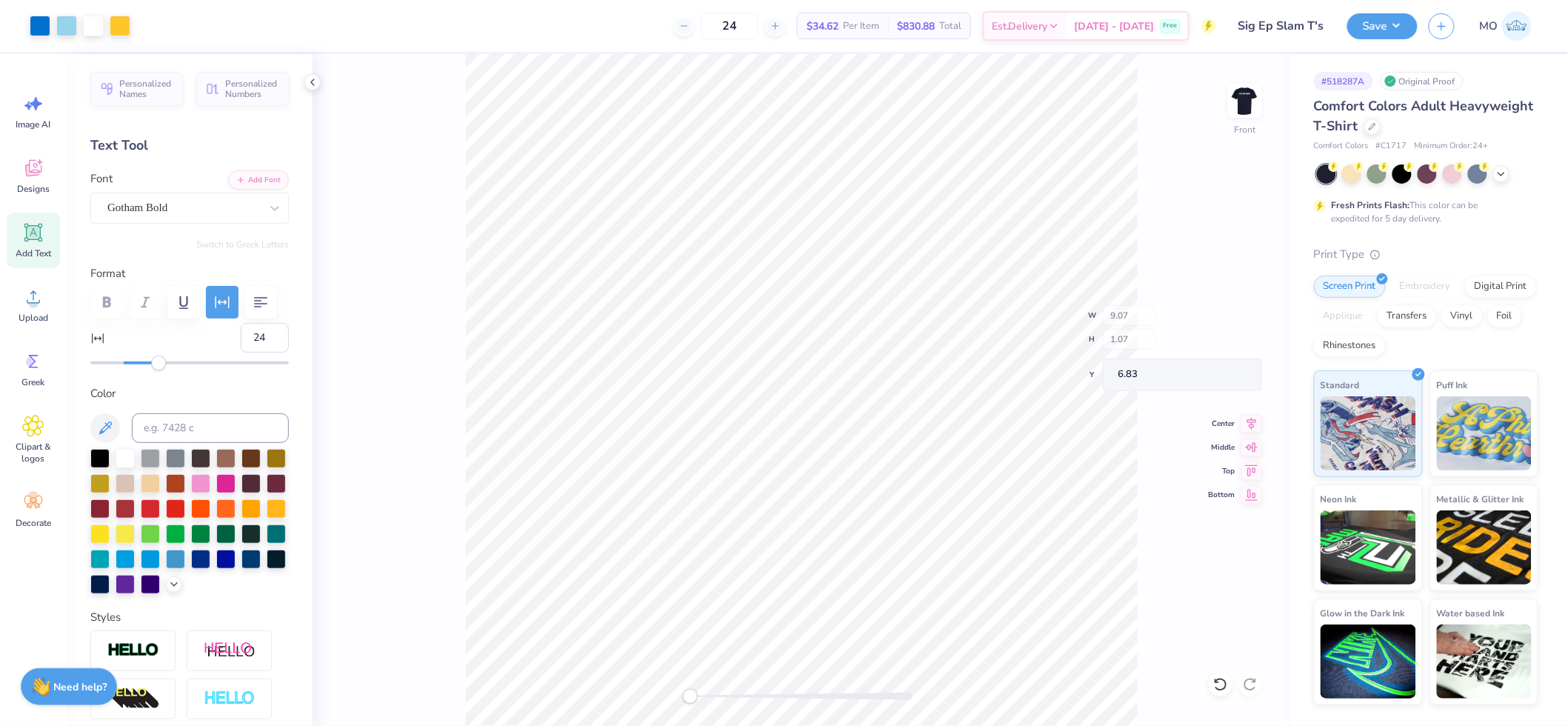
type input "10.44"
type input "12.86"
type input "7.97"
click at [1251, 415] on icon at bounding box center [1252, 416] width 10 height 13
click at [1234, 347] on input "14.40" at bounding box center [1236, 345] width 53 height 21
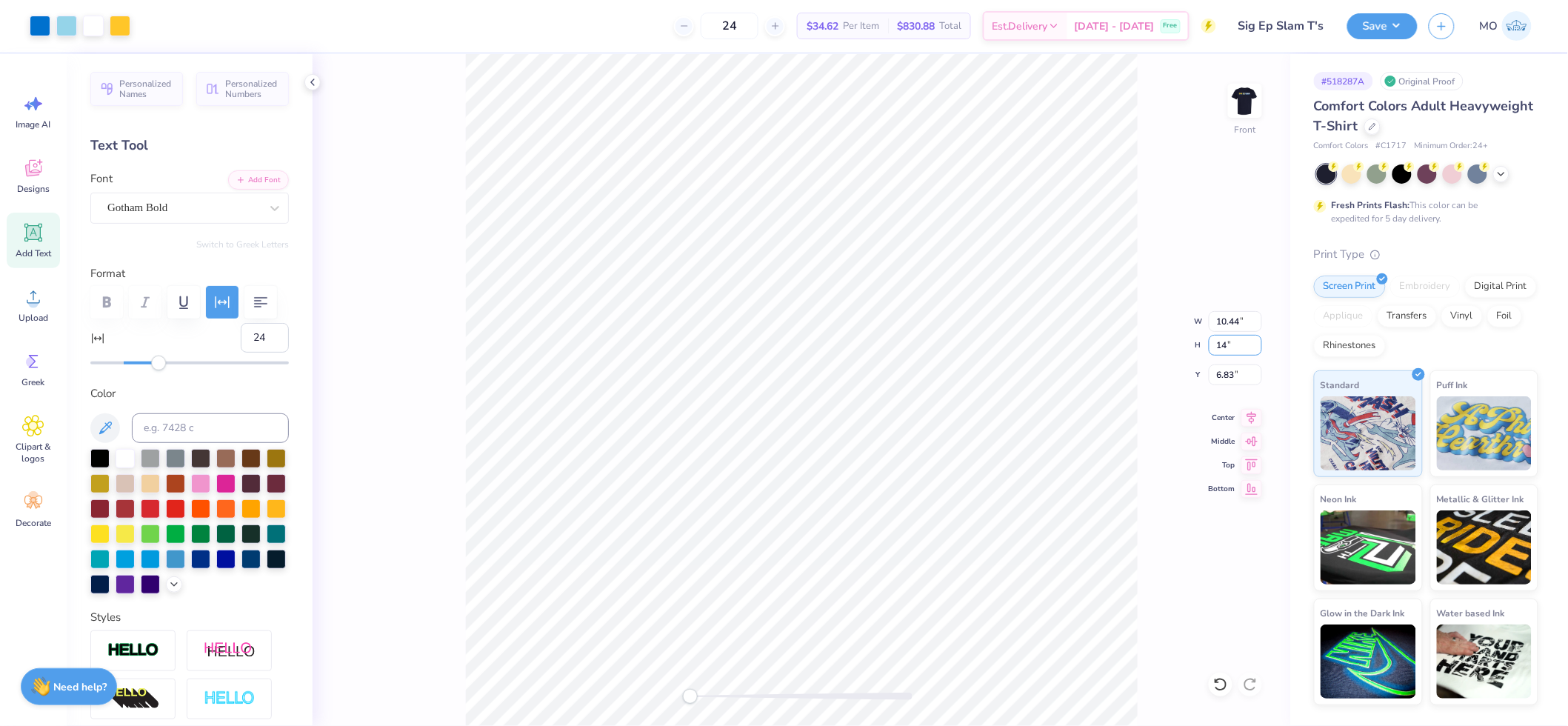
type input "14"
type input "10.15"
type input "14.00"
click at [1252, 412] on icon at bounding box center [1252, 416] width 10 height 13
click at [1237, 372] on input "7.03" at bounding box center [1236, 374] width 53 height 21
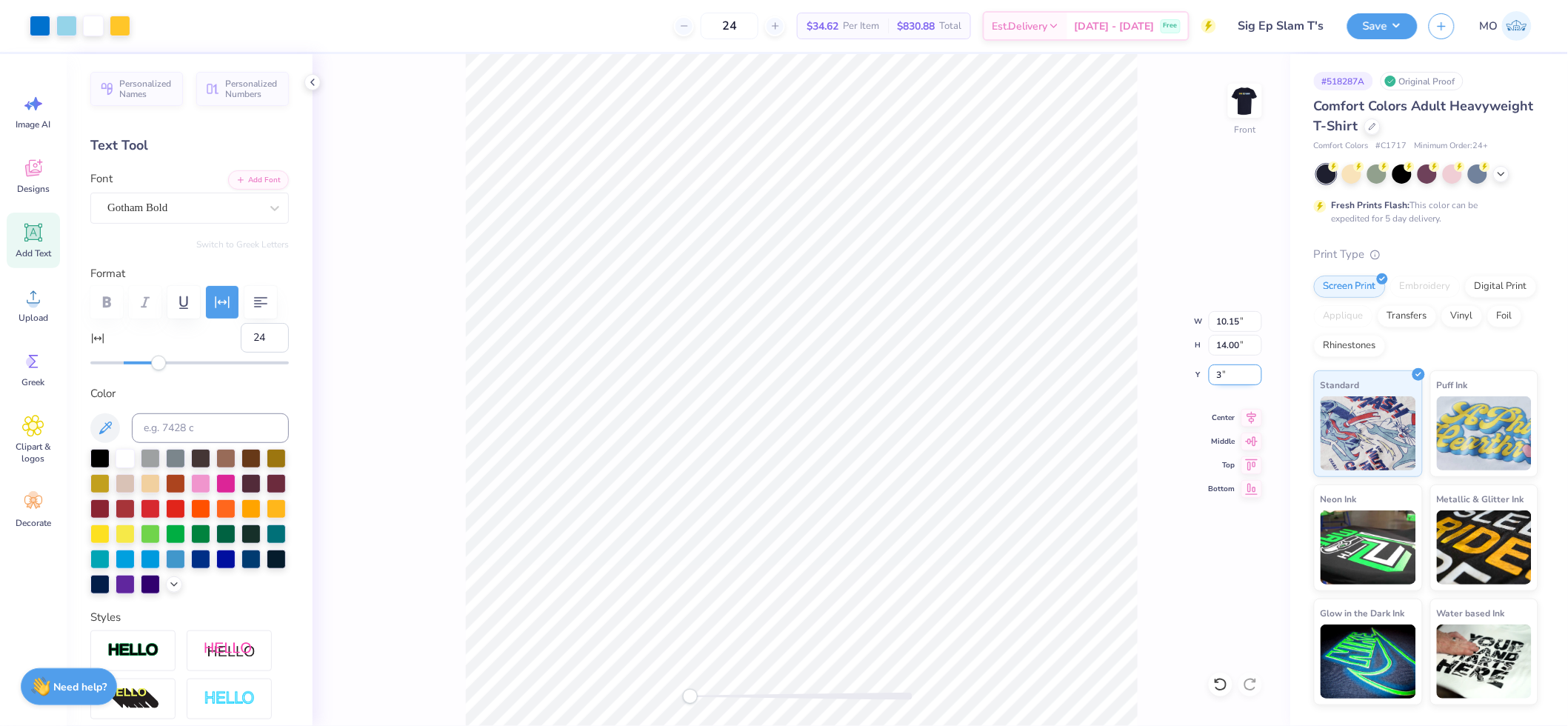
type input "3.00"
click at [1383, 26] on button "Save" at bounding box center [1383, 23] width 70 height 26
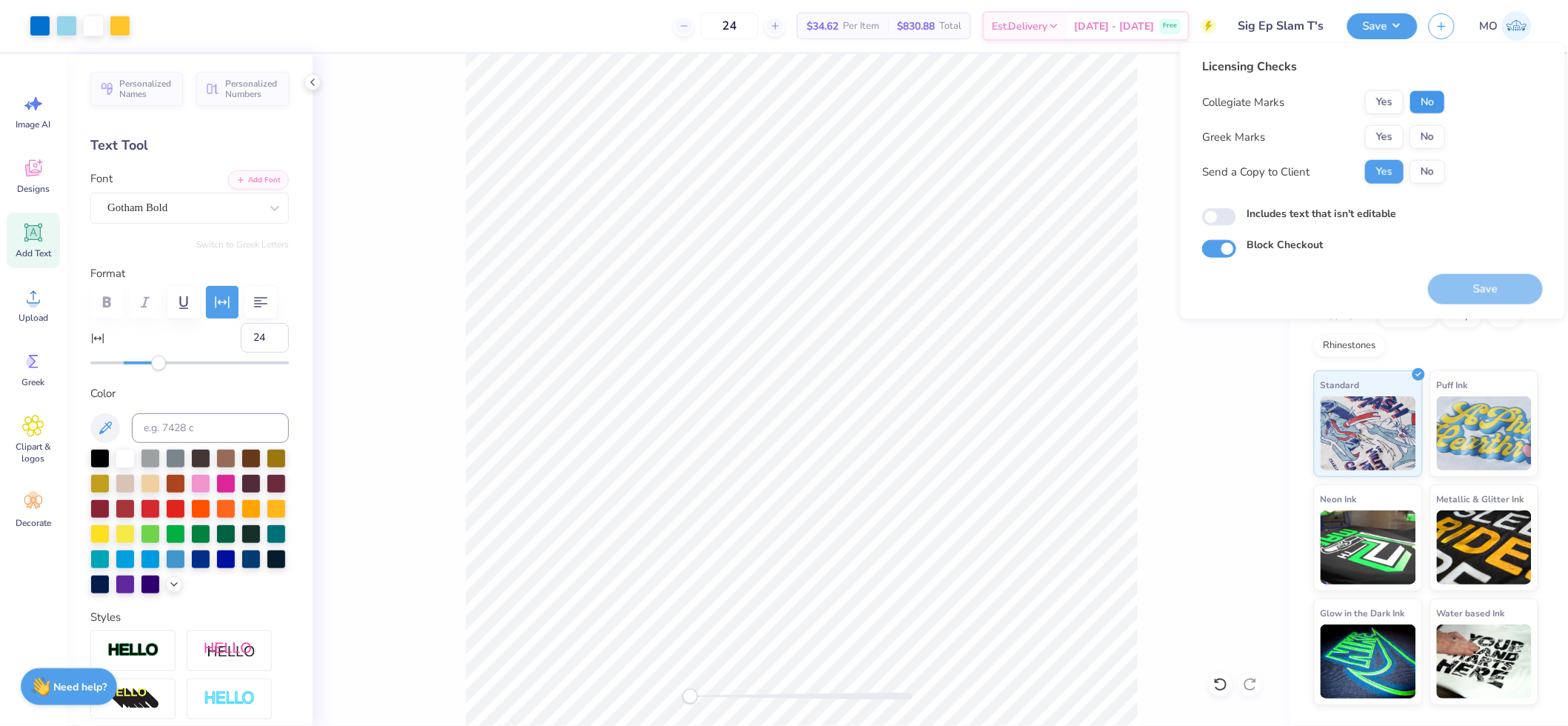
click at [1434, 99] on button "No" at bounding box center [1427, 102] width 36 height 23
click at [1376, 136] on button "Yes" at bounding box center [1384, 137] width 38 height 23
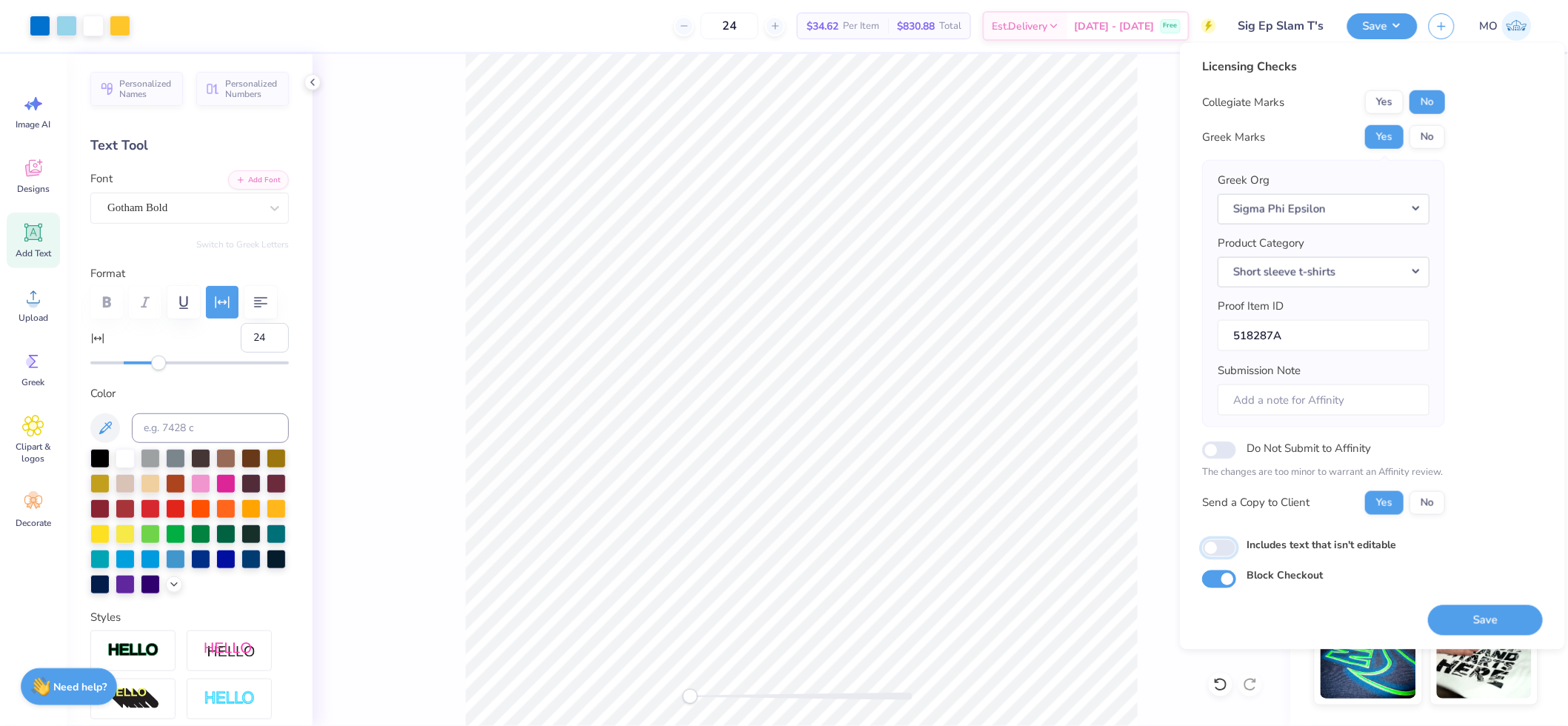
click at [1215, 547] on input "Includes text that isn't editable" at bounding box center [1219, 548] width 34 height 18
checkbox input "true"
click at [1505, 612] on button "Save" at bounding box center [1485, 620] width 115 height 30
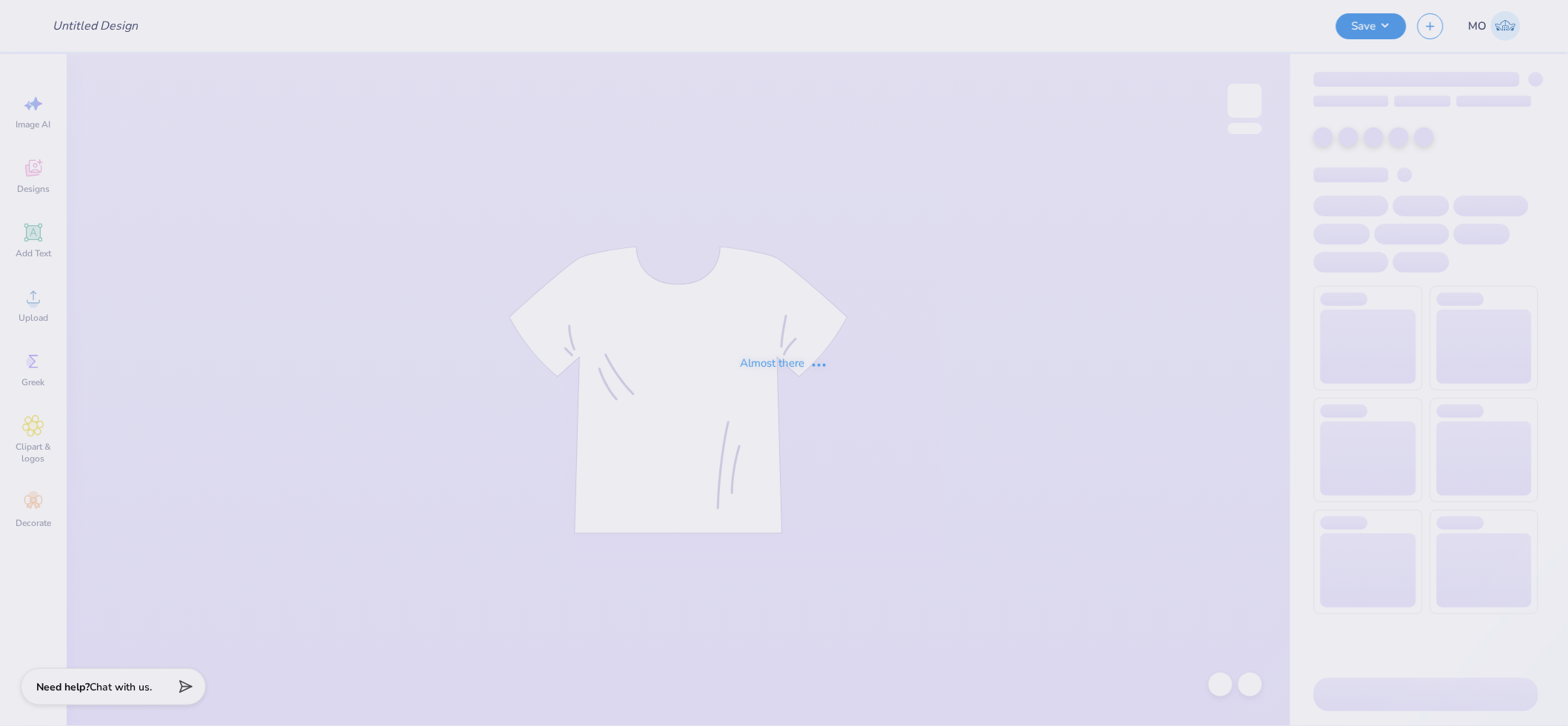
type input "DG Gameday Merch drop 9/11"
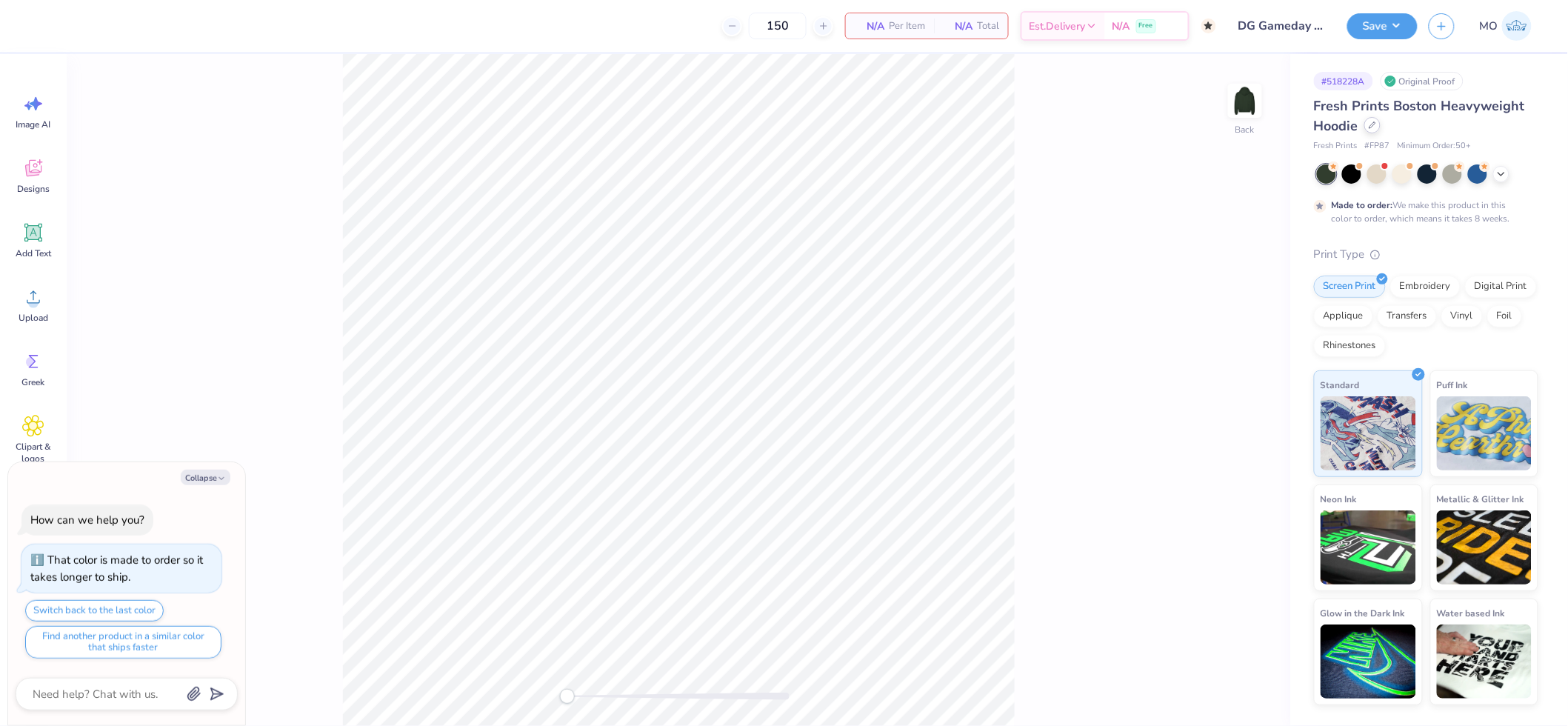
click at [1374, 128] on icon at bounding box center [1372, 124] width 8 height 8
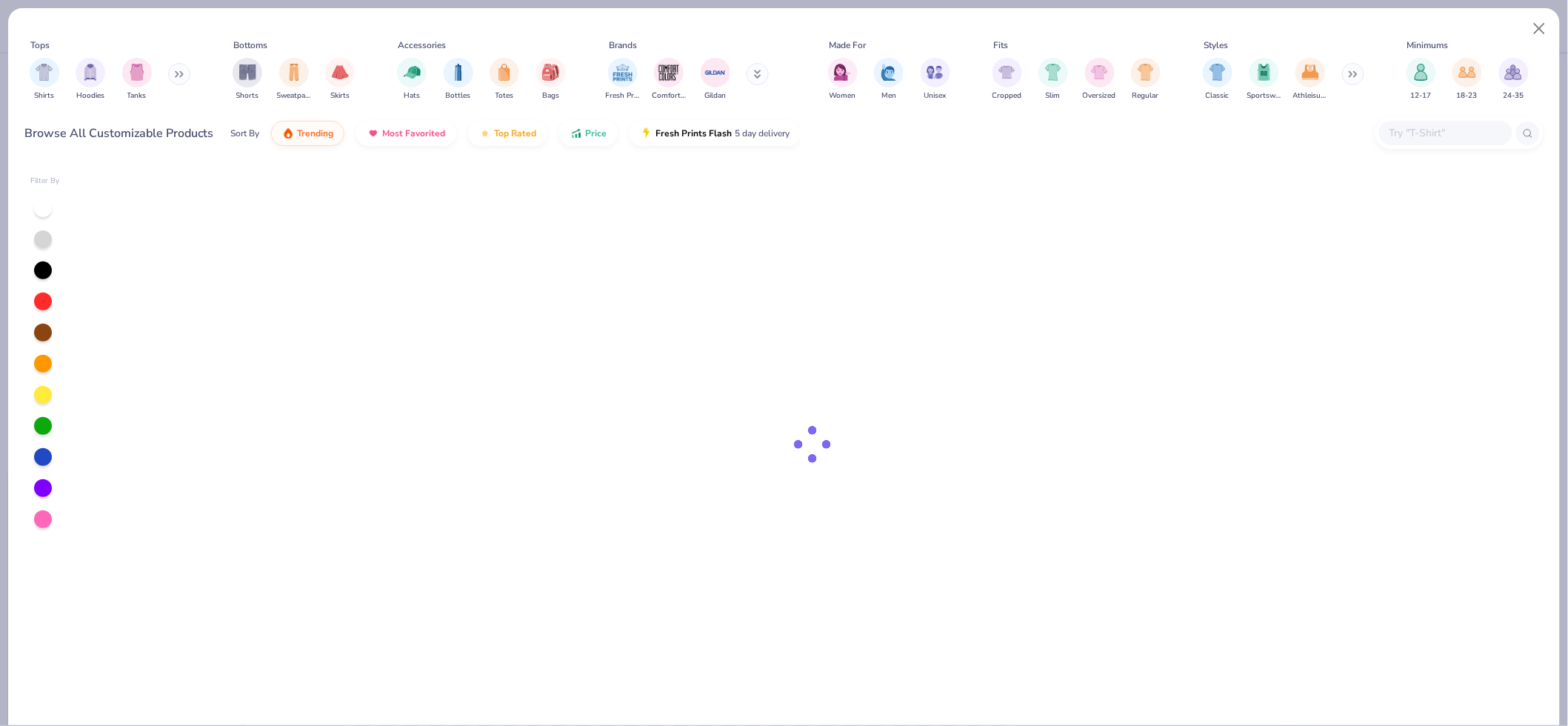
type textarea "x"
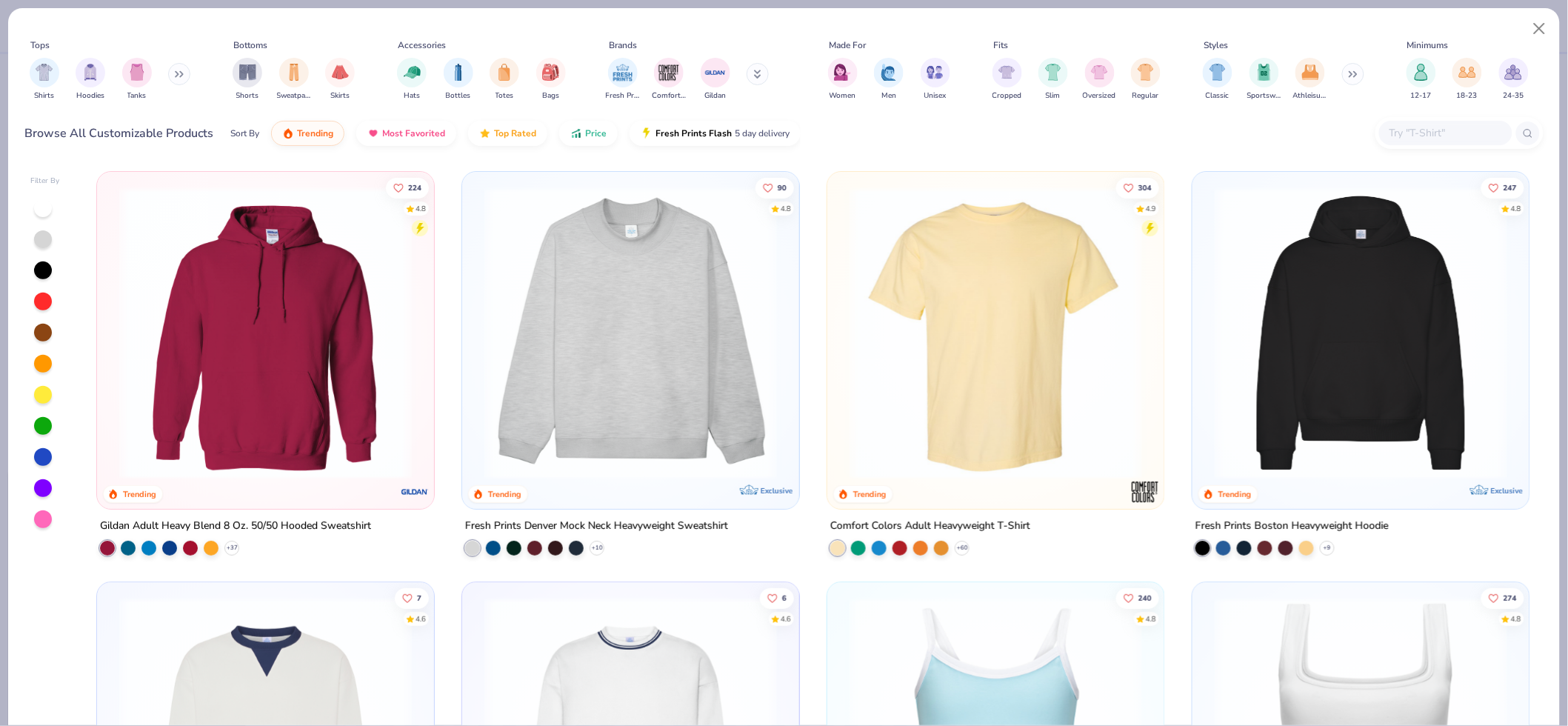
click at [1435, 135] on input "text" at bounding box center [1445, 133] width 114 height 17
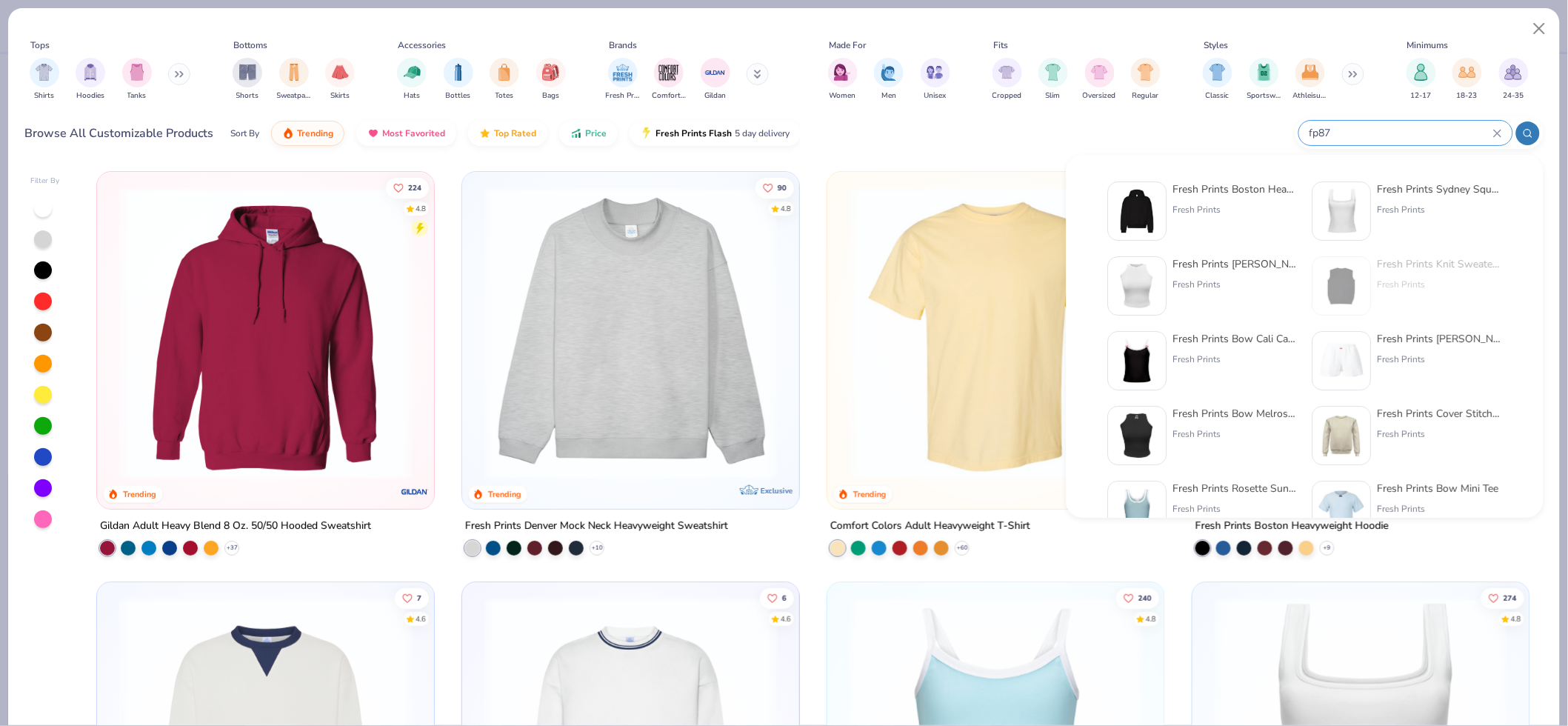
type input "fp87"
click at [1146, 204] on img at bounding box center [1137, 211] width 46 height 46
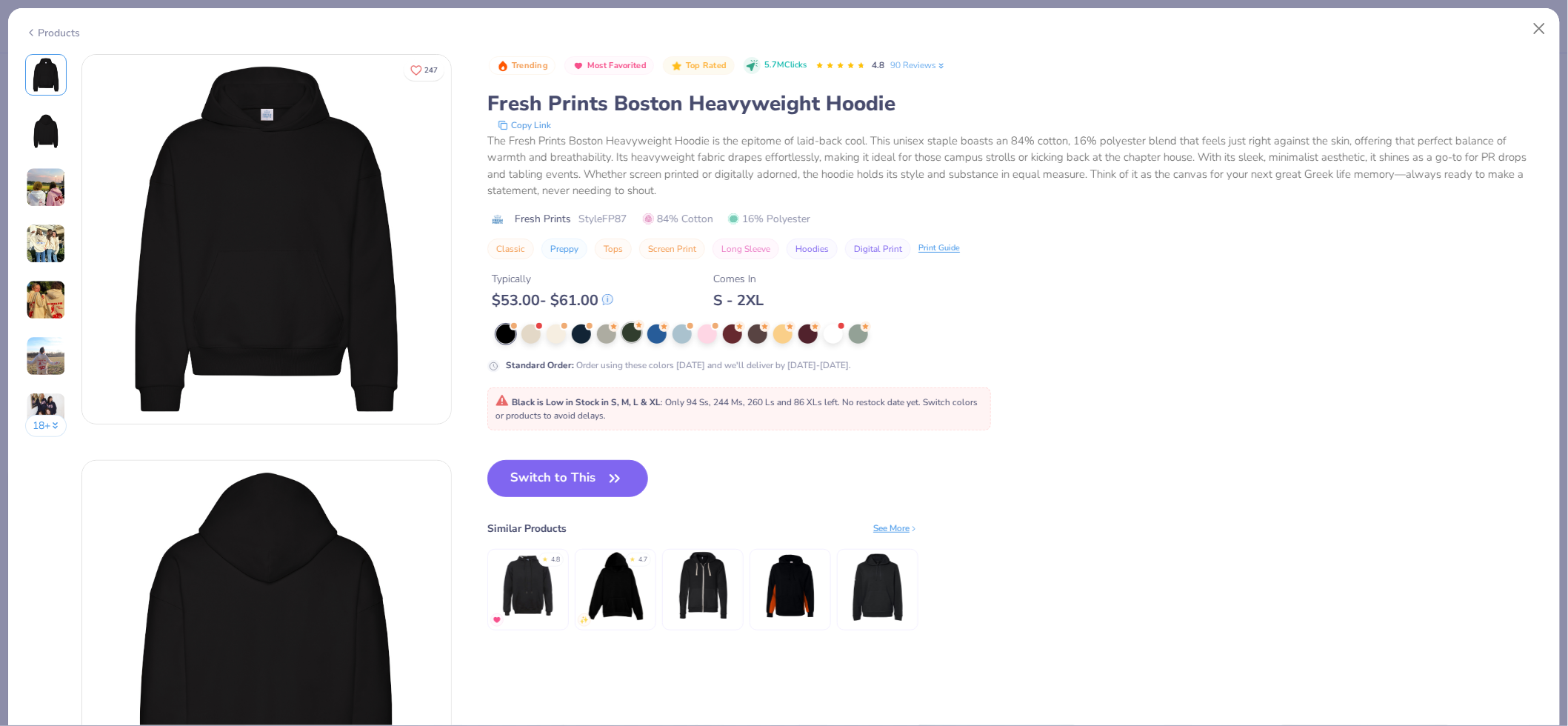
click at [634, 332] on div at bounding box center [631, 333] width 19 height 19
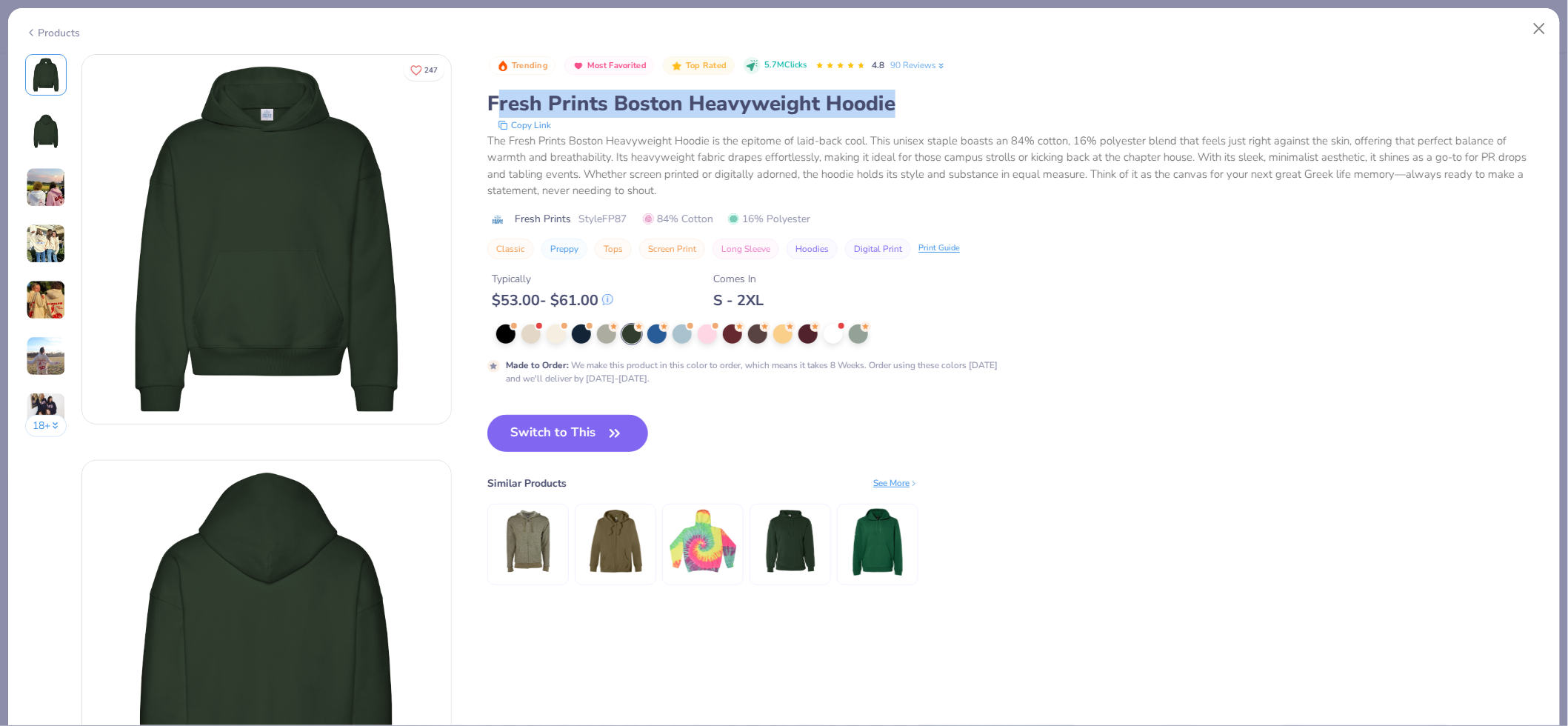
drag, startPoint x: 951, startPoint y: 99, endPoint x: 501, endPoint y: 97, distance: 450.0
click at [500, 97] on div "Fresh Prints Boston Heavyweight Hoodie" at bounding box center [1015, 104] width 1055 height 28
drag, startPoint x: 501, startPoint y: 97, endPoint x: 893, endPoint y: 100, distance: 392.0
click at [893, 100] on div "Fresh Prints Boston Heavyweight Hoodie" at bounding box center [1015, 104] width 1055 height 28
copy div "Fresh Prints Boston Heavyweight Hoodie"
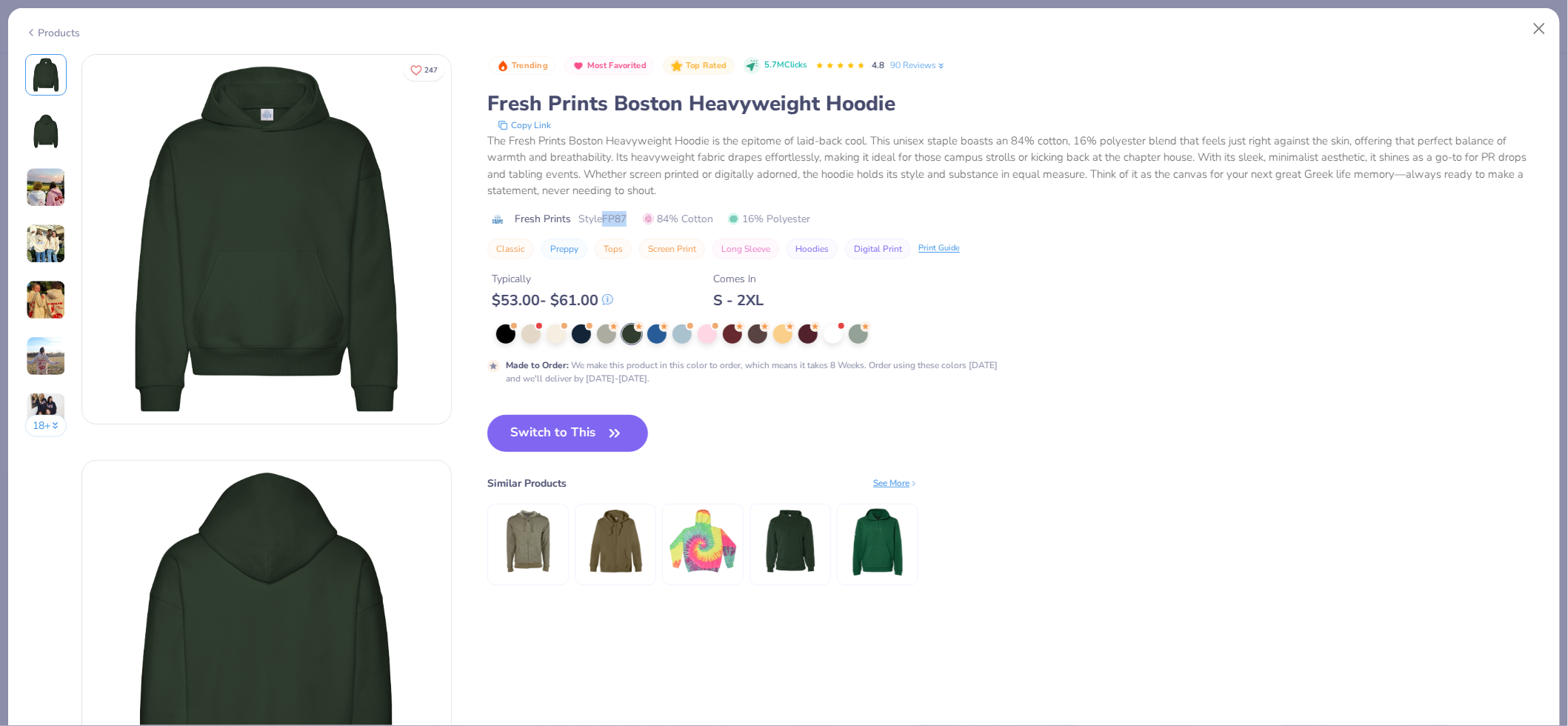
drag, startPoint x: 632, startPoint y: 216, endPoint x: 605, endPoint y: 220, distance: 27.3
click at [605, 220] on div "Fresh Prints Style FP87 84% Cotton 16% Polyester" at bounding box center [1015, 219] width 1055 height 16
copy span "FP87"
type textarea "x"
